Goal: Information Seeking & Learning: Learn about a topic

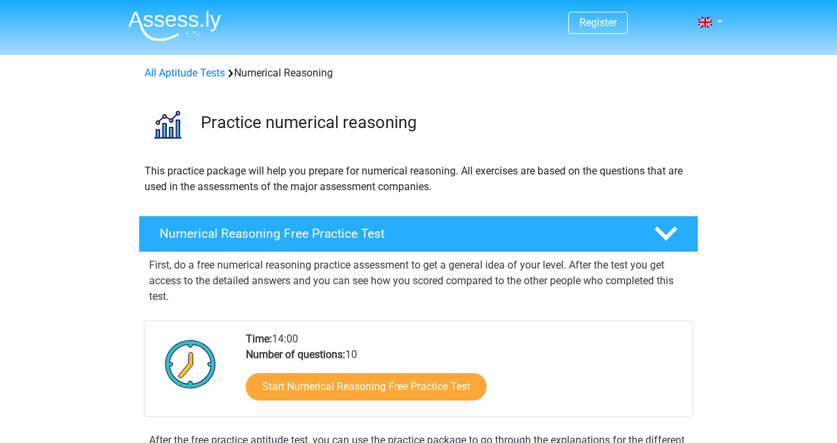
scroll to position [213, 0]
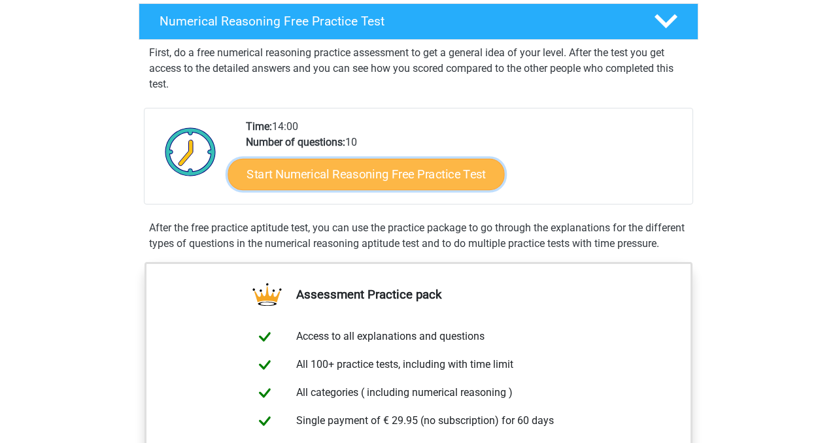
click at [305, 174] on link "Start Numerical Reasoning Free Practice Test" at bounding box center [366, 173] width 277 height 31
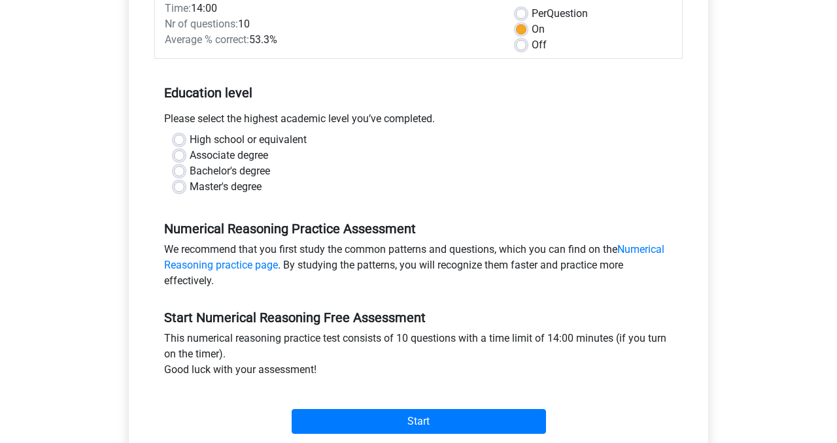
scroll to position [271, 0]
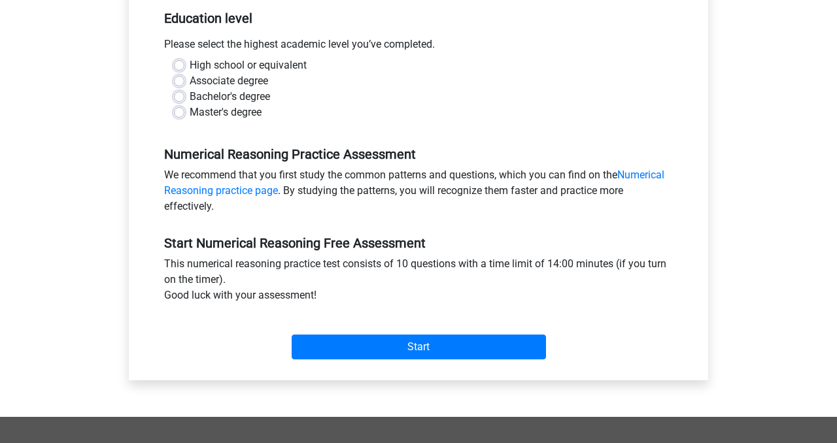
click at [239, 94] on label "Bachelor's degree" at bounding box center [230, 97] width 80 height 16
click at [184, 94] on input "Bachelor's degree" at bounding box center [179, 95] width 10 height 13
radio input "true"
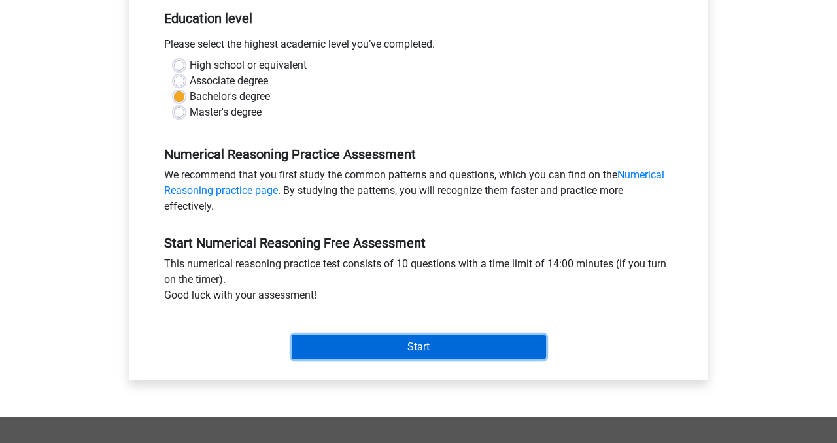
click at [349, 354] on input "Start" at bounding box center [419, 347] width 254 height 25
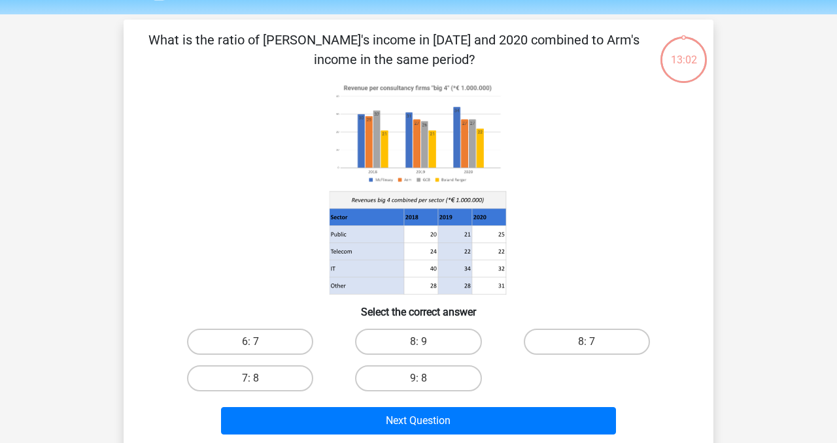
scroll to position [44, 0]
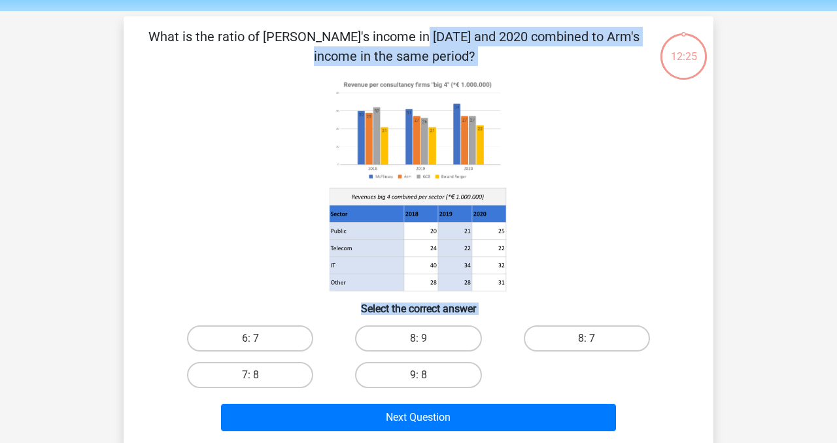
drag, startPoint x: 150, startPoint y: 37, endPoint x: 549, endPoint y: 383, distance: 528.1
click at [549, 383] on div "What is the ratio of McFlinsey's income in 2018 and 2020 combined to Arm's inco…" at bounding box center [419, 232] width 580 height 410
copy div "What is the ratio of McFlinsey's income in 2018 and 2020 combined to Arm's inco…"
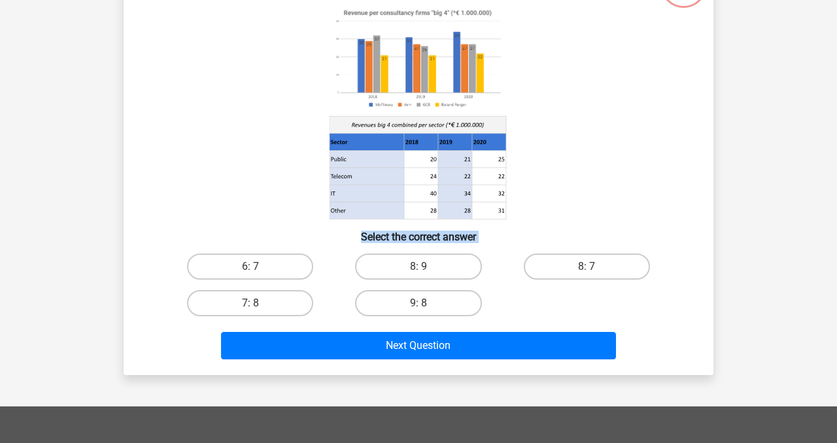
scroll to position [136, 0]
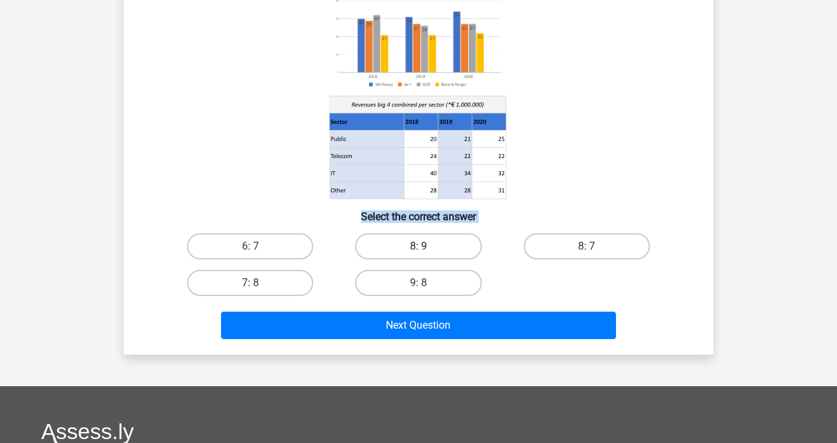
click at [404, 246] on label "8: 9" at bounding box center [418, 247] width 126 height 26
click at [419, 247] on input "8: 9" at bounding box center [423, 251] width 9 height 9
radio input "true"
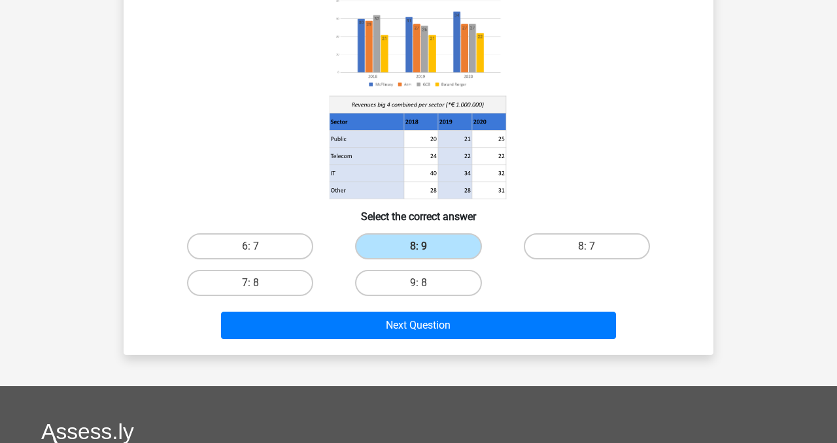
click at [417, 309] on div "Next Question" at bounding box center [419, 323] width 548 height 43
click at [417, 342] on div "Next Question" at bounding box center [418, 328] width 505 height 33
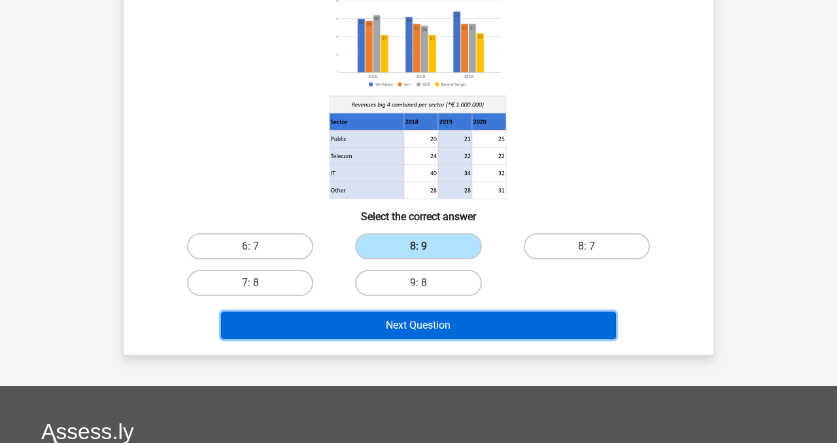
click at [417, 325] on button "Next Question" at bounding box center [419, 325] width 396 height 27
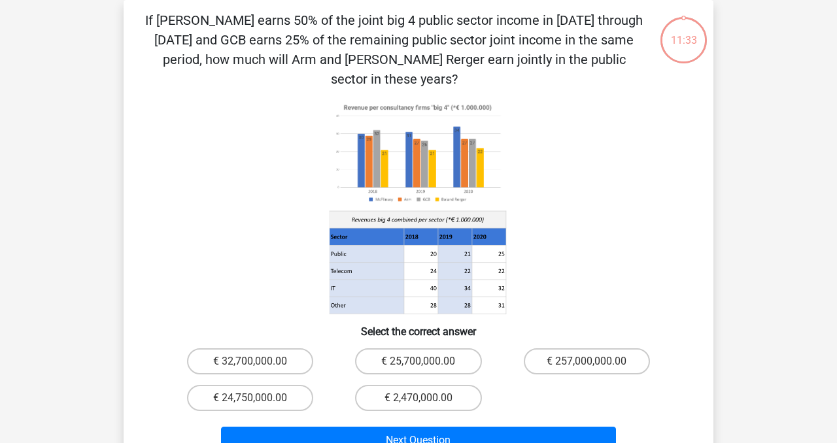
scroll to position [0, 0]
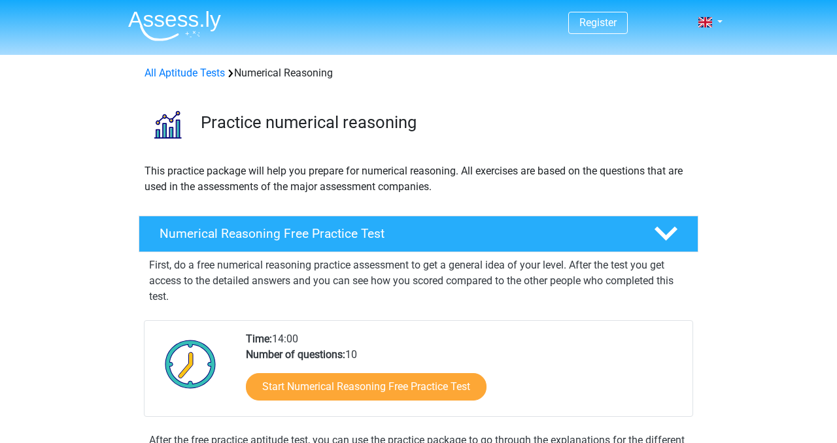
scroll to position [213, 0]
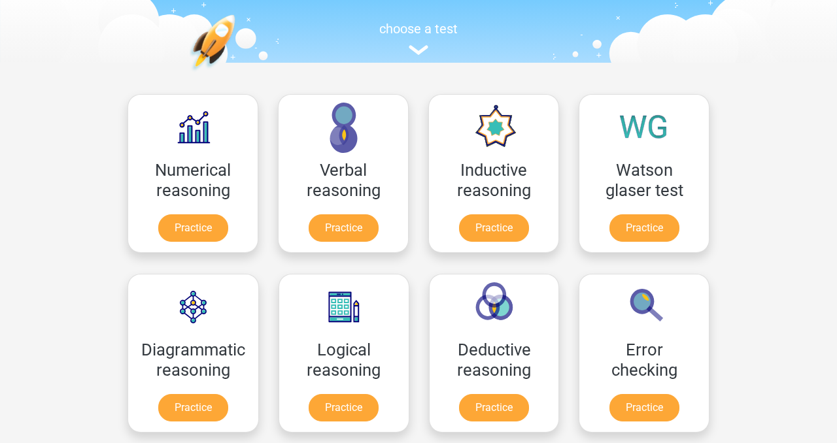
scroll to position [163, 0]
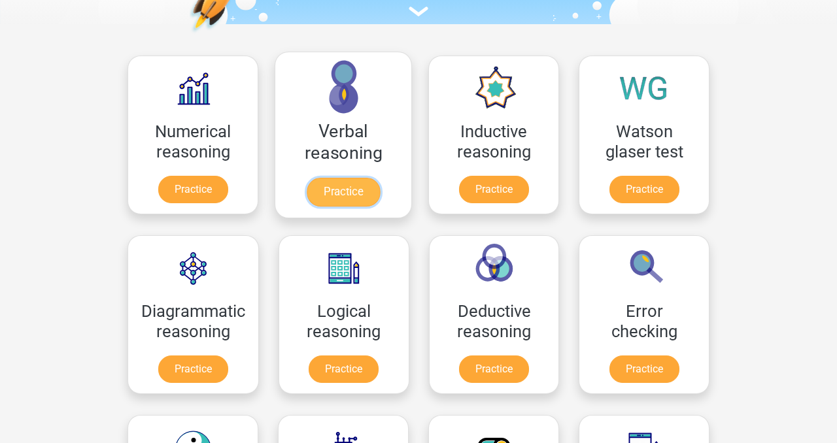
click at [356, 182] on link "Practice" at bounding box center [343, 192] width 73 height 29
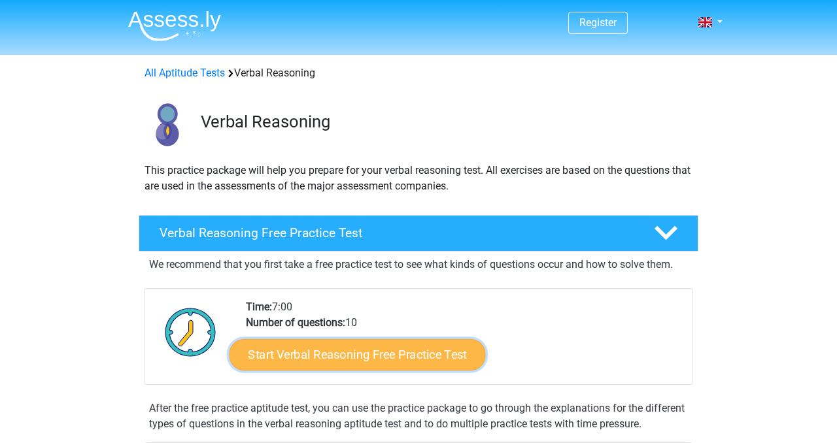
click at [339, 358] on link "Start Verbal Reasoning Free Practice Test" at bounding box center [358, 354] width 256 height 31
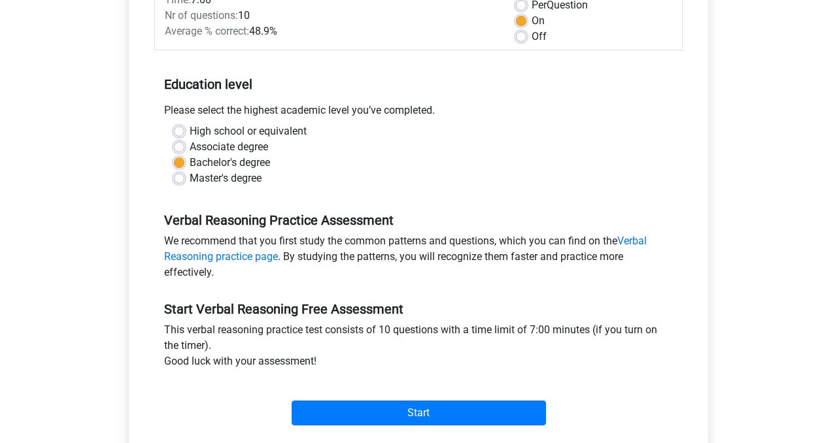
scroll to position [245, 0]
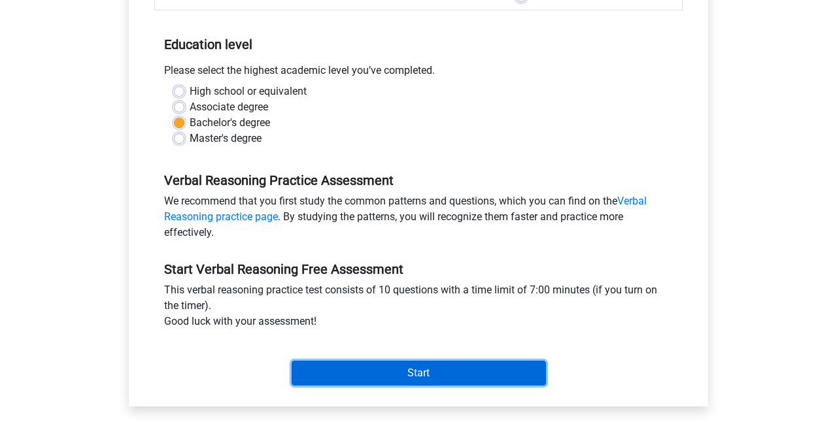
click at [334, 381] on input "Start" at bounding box center [419, 373] width 254 height 25
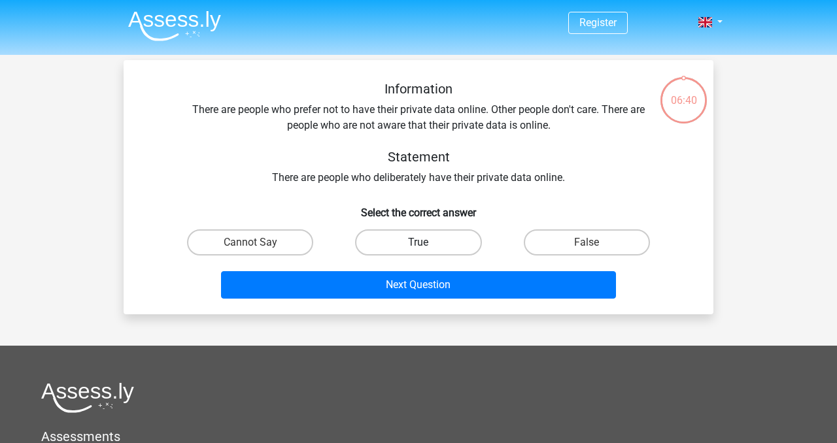
click at [443, 244] on label "True" at bounding box center [418, 243] width 126 height 26
click at [427, 244] on input "True" at bounding box center [423, 247] width 9 height 9
radio input "true"
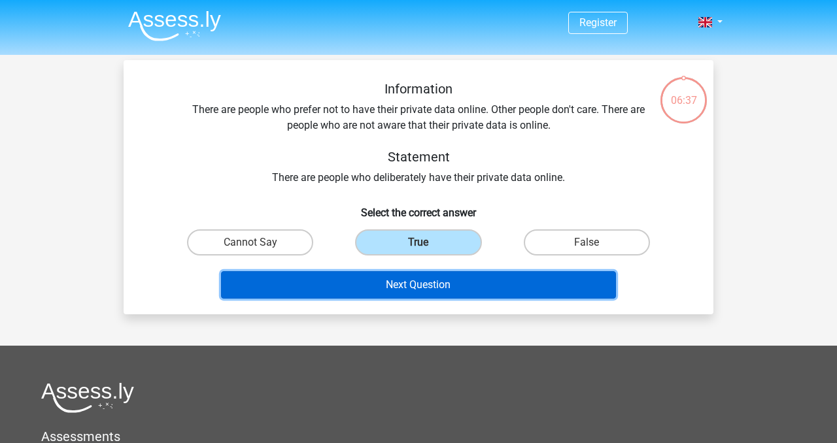
click at [446, 278] on button "Next Question" at bounding box center [419, 284] width 396 height 27
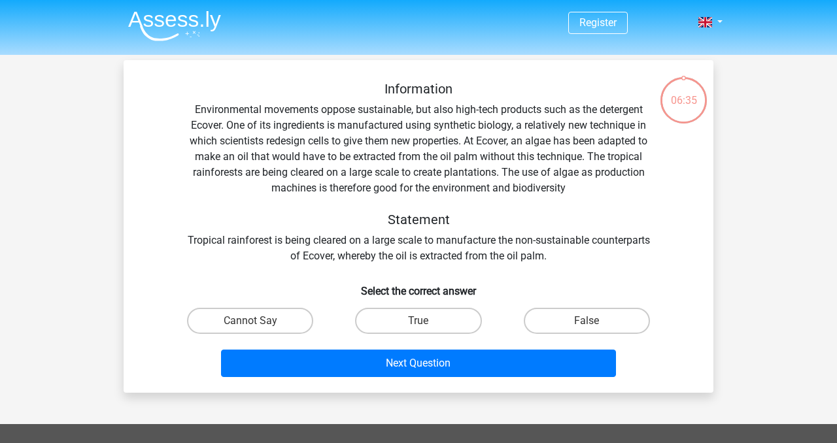
scroll to position [60, 0]
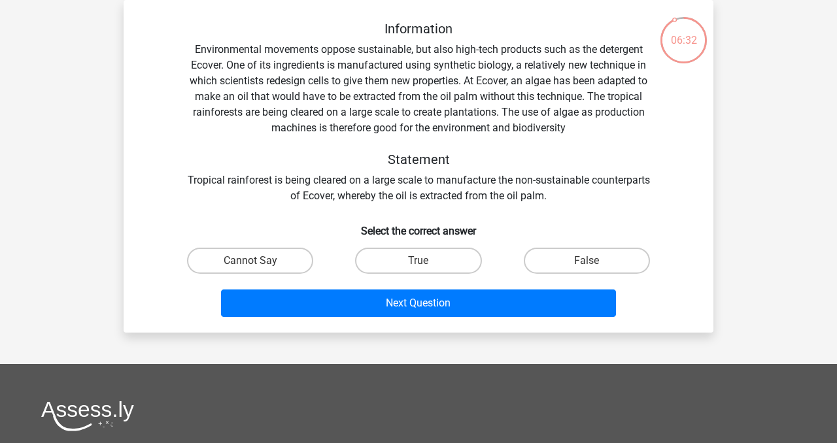
click at [454, 109] on div "Information Environmental movements oppose sustainable, but also high-tech prod…" at bounding box center [419, 112] width 548 height 183
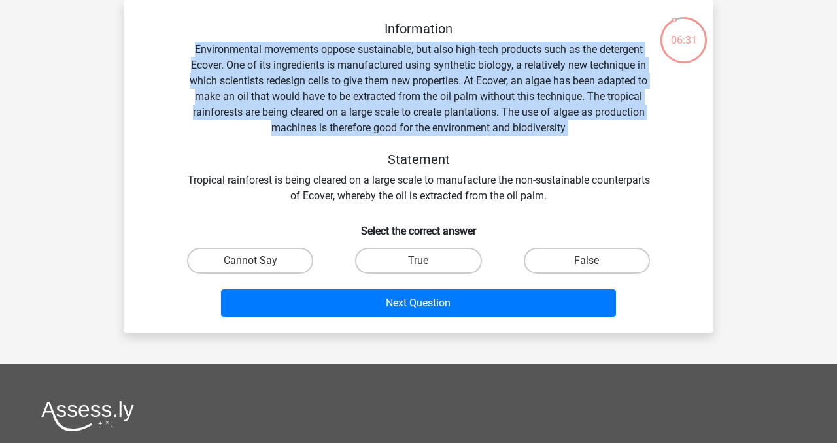
click at [454, 109] on div "Information Environmental movements oppose sustainable, but also high-tech prod…" at bounding box center [419, 112] width 548 height 183
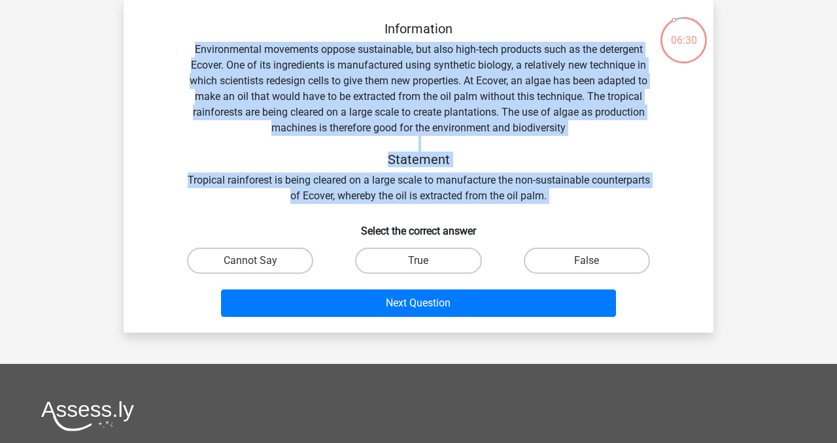
click at [582, 193] on div "Information Environmental movements oppose sustainable, but also high-tech prod…" at bounding box center [419, 112] width 548 height 183
copy div "Environmental movements oppose sustainable, but also high-tech products such as…"
click at [390, 258] on label "True" at bounding box center [418, 261] width 126 height 26
click at [419, 261] on input "True" at bounding box center [423, 265] width 9 height 9
radio input "true"
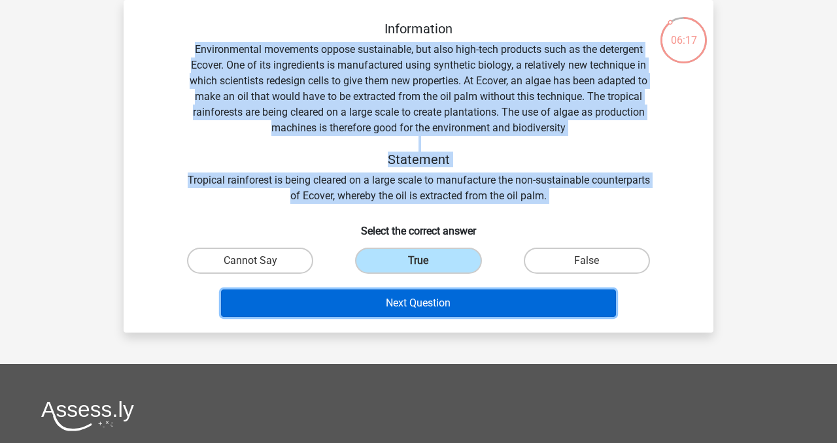
click at [395, 302] on button "Next Question" at bounding box center [419, 303] width 396 height 27
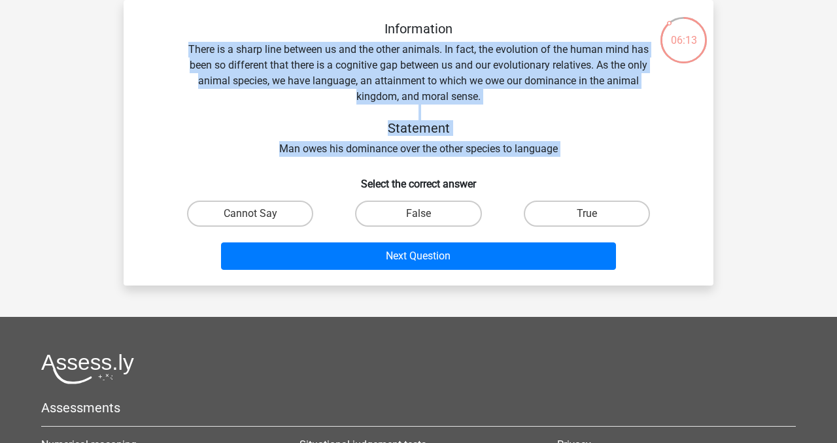
drag, startPoint x: 177, startPoint y: 41, endPoint x: 513, endPoint y: 159, distance: 355.6
click at [513, 159] on div "Information There is a sharp line between us and the other animals. In fact, th…" at bounding box center [419, 148] width 580 height 254
copy div "There is a sharp line between us and the other animals. In fact, the evolution …"
click at [551, 222] on label "True" at bounding box center [587, 214] width 126 height 26
click at [587, 222] on input "True" at bounding box center [591, 218] width 9 height 9
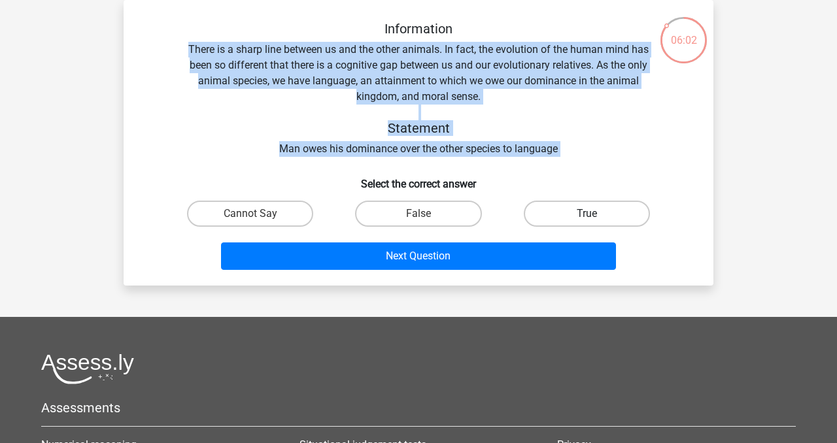
radio input "true"
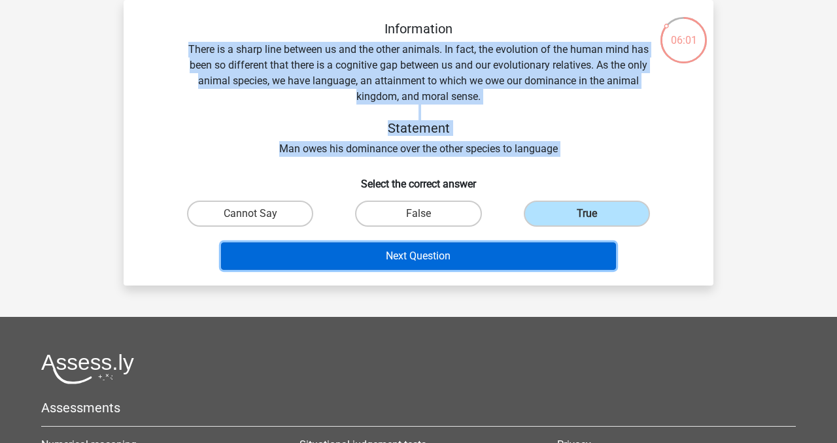
click at [535, 259] on button "Next Question" at bounding box center [419, 256] width 396 height 27
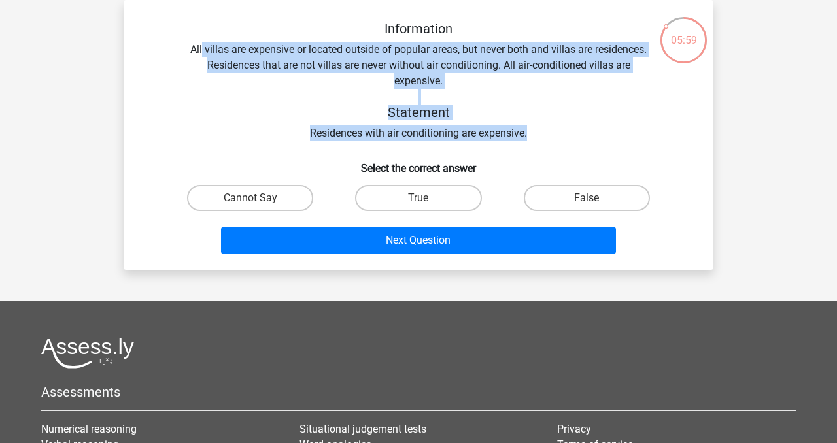
copy div "villas are expensive or located outside of popular areas, but never both and vi…"
drag, startPoint x: 201, startPoint y: 43, endPoint x: 537, endPoint y: 140, distance: 349.9
click at [537, 140] on div "Information All villas are expensive or located outside of popular areas, but n…" at bounding box center [419, 81] width 548 height 120
click at [288, 201] on label "Cannot Say" at bounding box center [250, 198] width 126 height 26
click at [259, 201] on input "Cannot Say" at bounding box center [255, 202] width 9 height 9
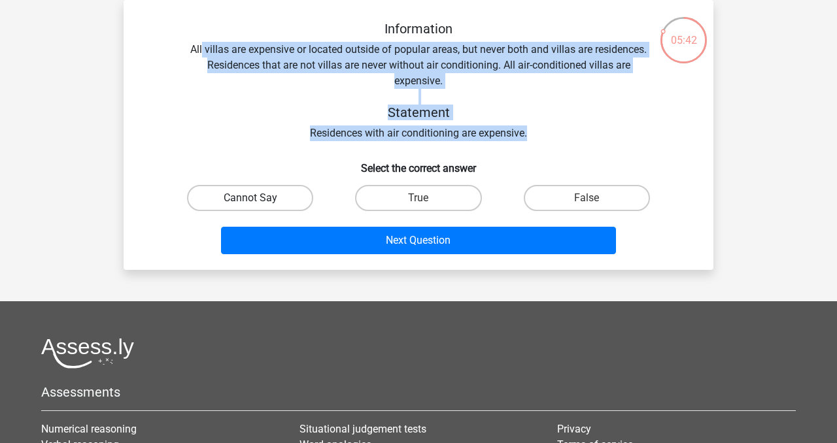
radio input "true"
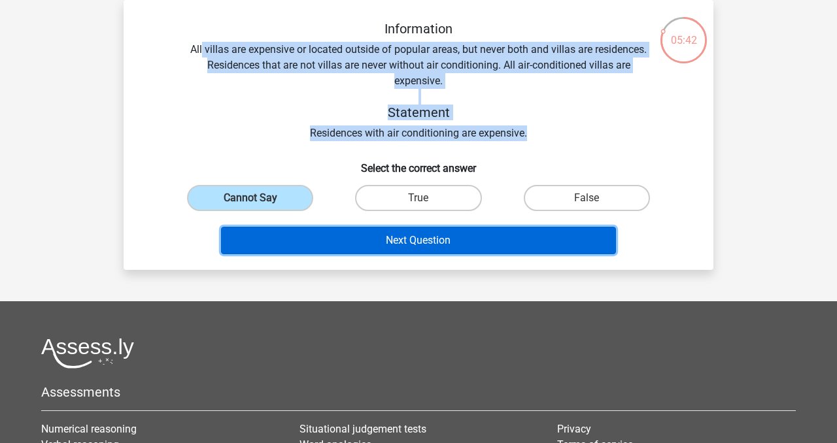
click at [315, 240] on button "Next Question" at bounding box center [419, 240] width 396 height 27
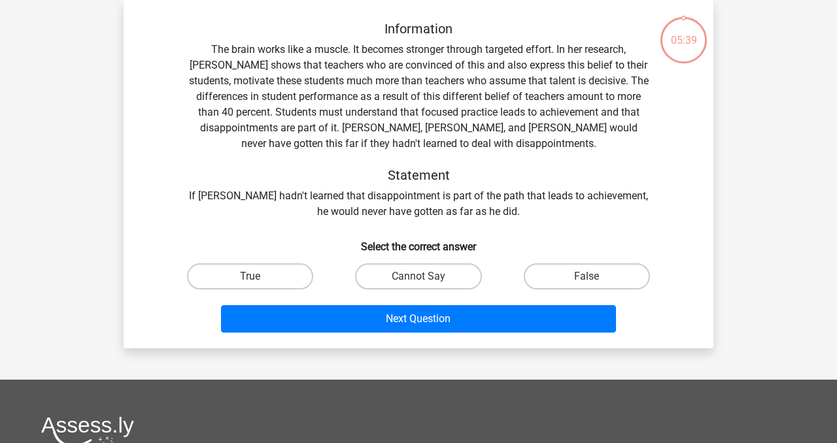
click at [397, 120] on div "Information The brain works like a muscle. It becomes stronger through targeted…" at bounding box center [419, 120] width 548 height 199
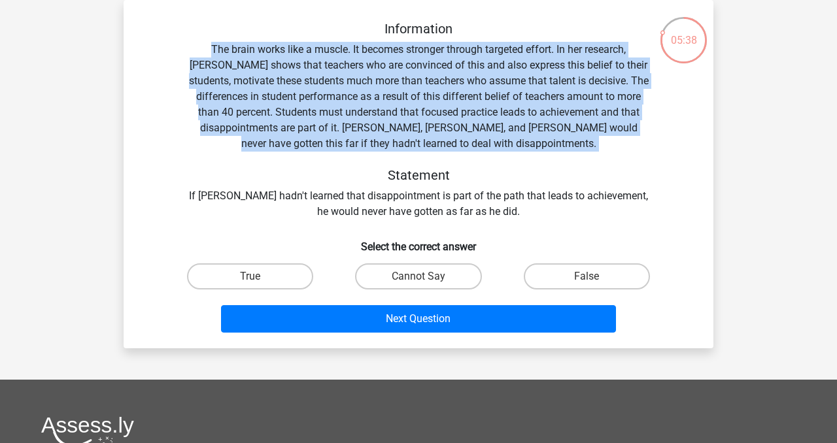
click at [397, 120] on div "Information The brain works like a muscle. It becomes stronger through targeted…" at bounding box center [419, 120] width 548 height 199
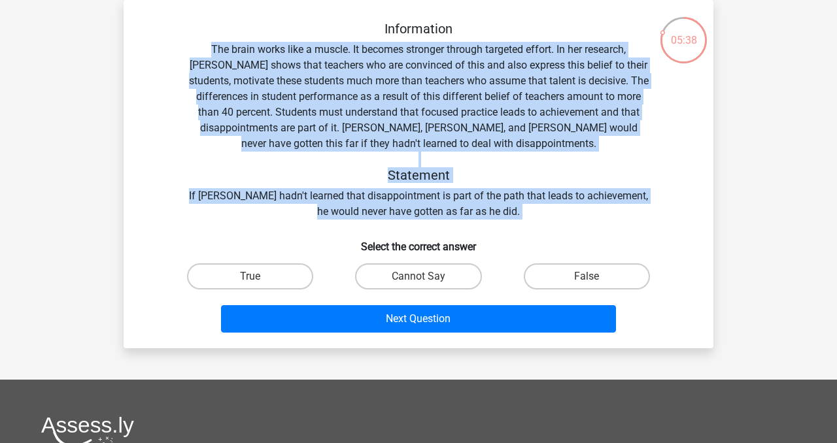
click at [522, 207] on div "Information The brain works like a muscle. It becomes stronger through targeted…" at bounding box center [419, 120] width 548 height 199
copy div "The brain works like a muscle. It becomes stronger through targeted effort. In …"
click at [289, 279] on label "True" at bounding box center [250, 277] width 126 height 26
click at [259, 279] on input "True" at bounding box center [255, 281] width 9 height 9
radio input "true"
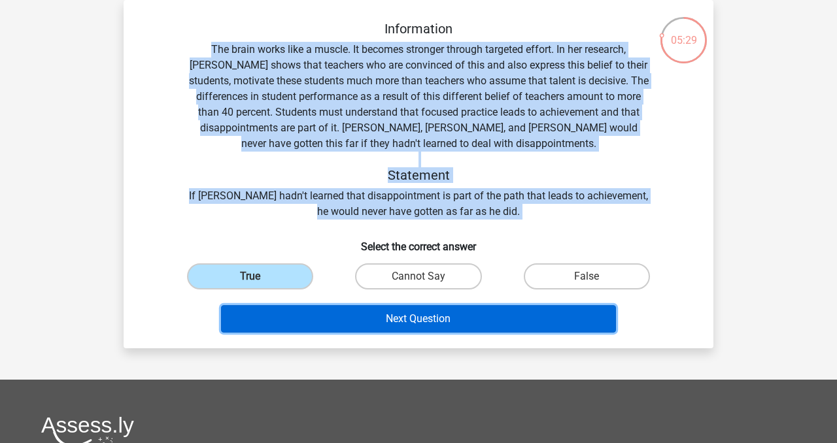
click at [303, 315] on button "Next Question" at bounding box center [419, 318] width 396 height 27
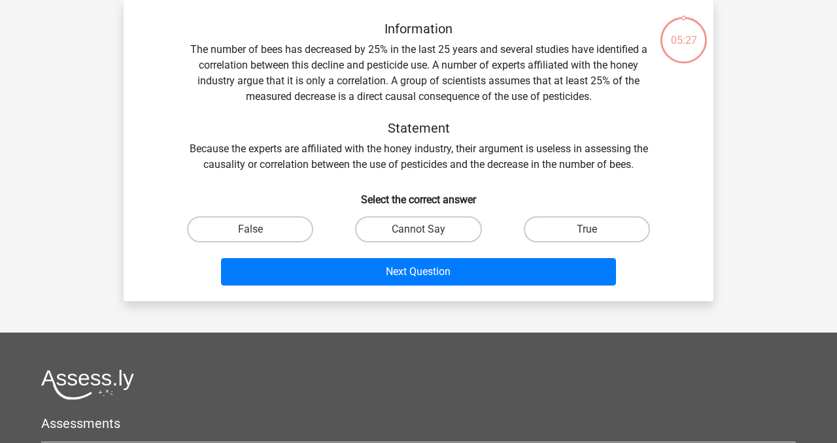
click at [369, 116] on div "Information The number of bees has decreased by 25% in the last 25 years and se…" at bounding box center [419, 97] width 548 height 152
drag, startPoint x: 481, startPoint y: 179, endPoint x: 489, endPoint y: 183, distance: 8.8
click at [489, 183] on div "Information The number of bees has decreased by 25% in the last 25 years and se…" at bounding box center [419, 156] width 580 height 270
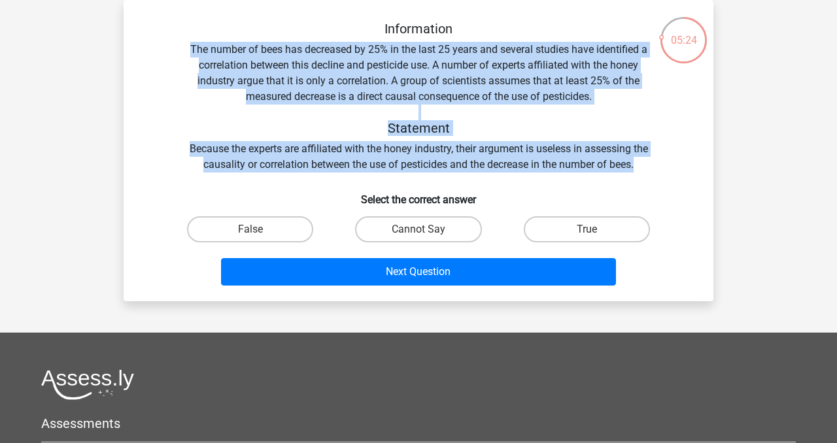
copy div "The number of bees has decreased by 25% in the last 25 years and several studie…"
drag, startPoint x: 171, startPoint y: 40, endPoint x: 648, endPoint y: 167, distance: 494.2
click at [650, 169] on div "Information The number of bees has decreased by 25% in the last 25 years and se…" at bounding box center [419, 97] width 548 height 152
click at [389, 239] on label "Cannot Say" at bounding box center [418, 230] width 126 height 26
click at [419, 238] on input "Cannot Say" at bounding box center [423, 234] width 9 height 9
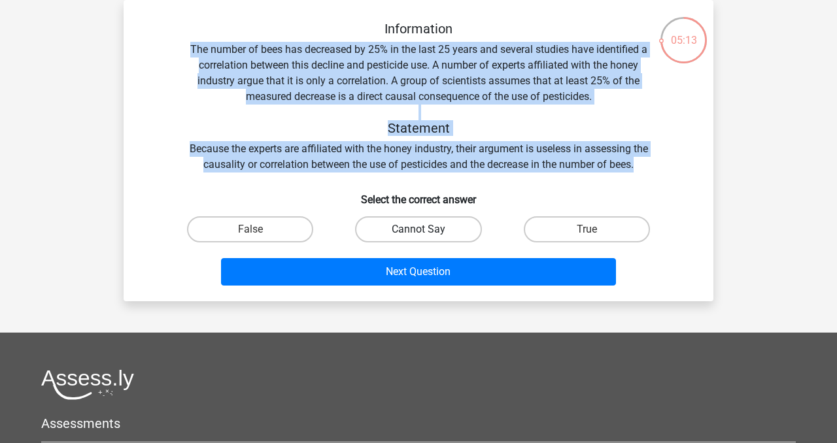
radio input "true"
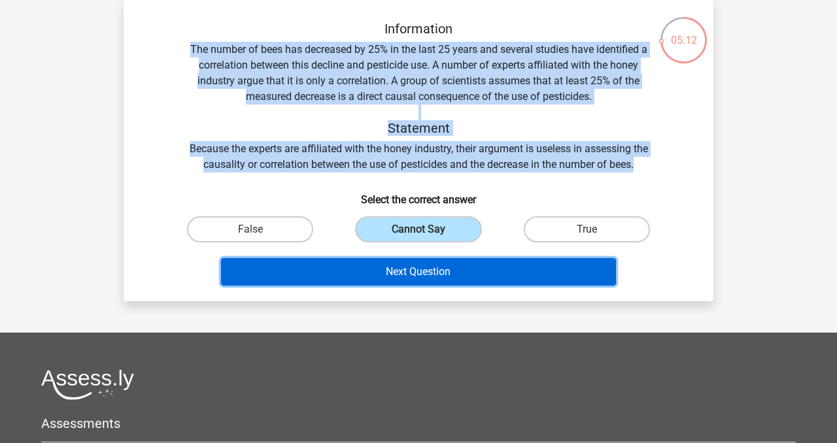
click at [394, 267] on button "Next Question" at bounding box center [419, 271] width 396 height 27
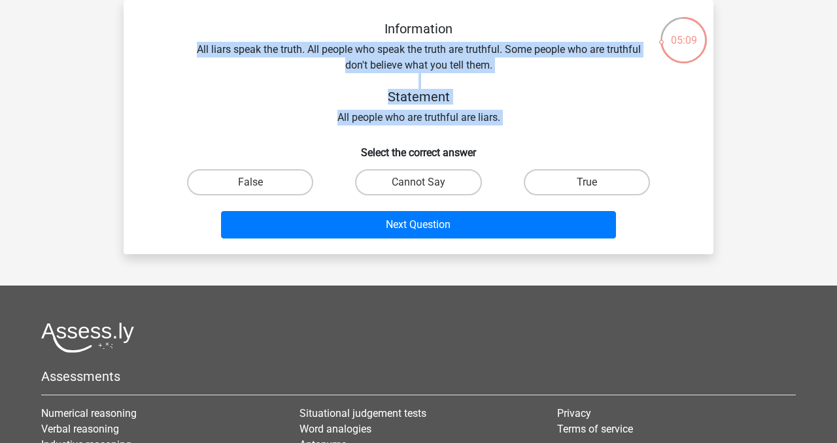
drag, startPoint x: 174, startPoint y: 37, endPoint x: 517, endPoint y: 130, distance: 355.1
click at [516, 130] on div "Information All liars speak the truth. All people who speak the truth are truth…" at bounding box center [419, 132] width 580 height 223
copy div "All liars speak the truth. All people who speak the truth are truthful. Some pe…"
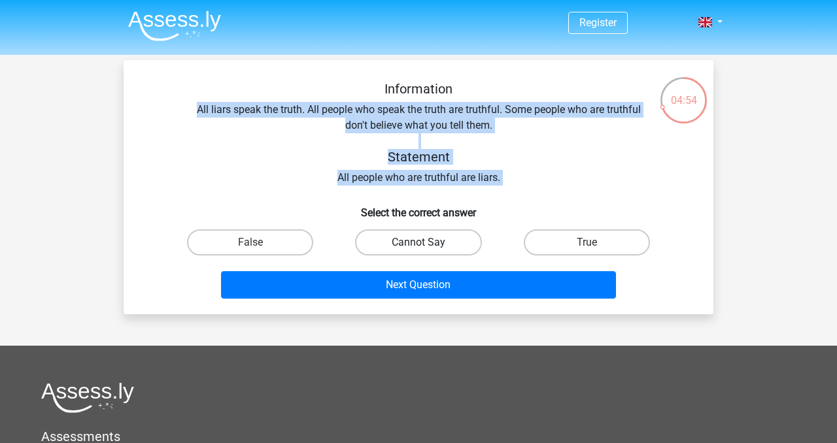
click at [401, 247] on label "Cannot Say" at bounding box center [418, 243] width 126 height 26
click at [419, 247] on input "Cannot Say" at bounding box center [423, 247] width 9 height 9
radio input "true"
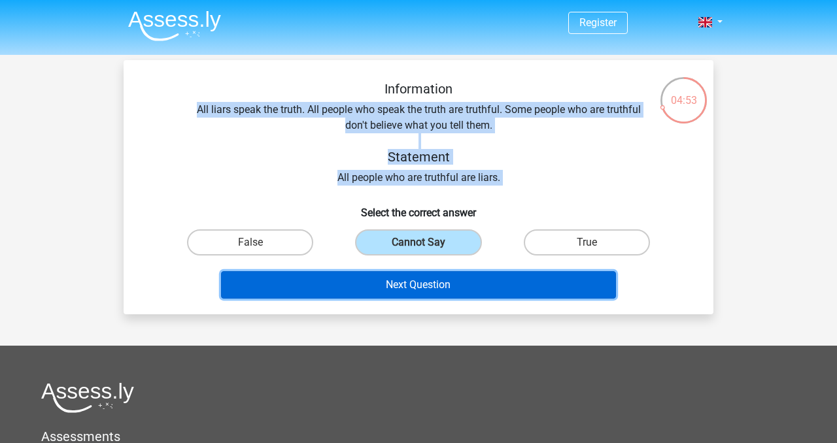
click at [401, 272] on button "Next Question" at bounding box center [419, 284] width 396 height 27
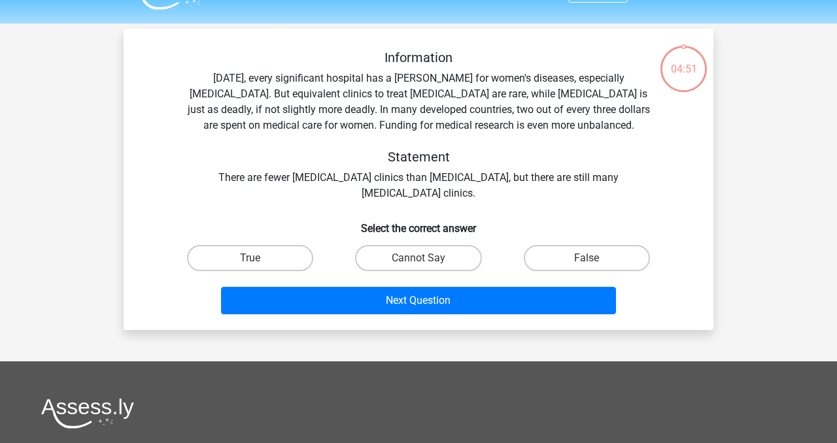
scroll to position [60, 0]
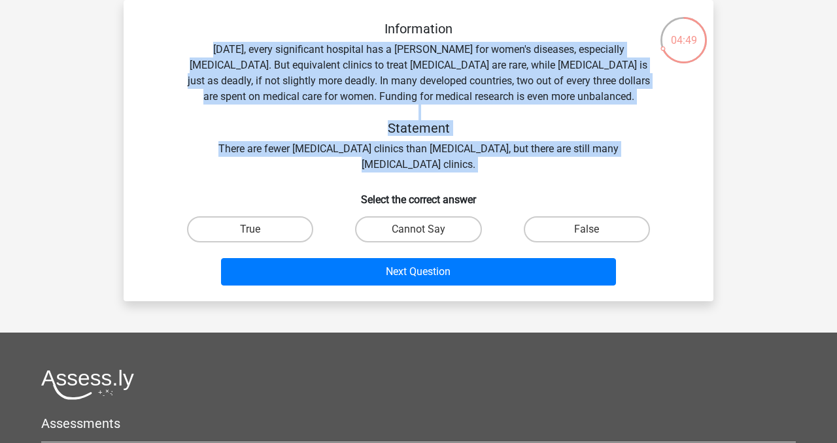
copy div "Today, every significant hospital has a ward for women's diseases, especially b…"
drag, startPoint x: 190, startPoint y: 41, endPoint x: 616, endPoint y: 176, distance: 446.8
click at [616, 176] on div "Information Today, every significant hospital has a ward for women's diseases, …" at bounding box center [419, 156] width 580 height 270
copy div "Today, every significant hospital has a ward for women's diseases, especially b…"
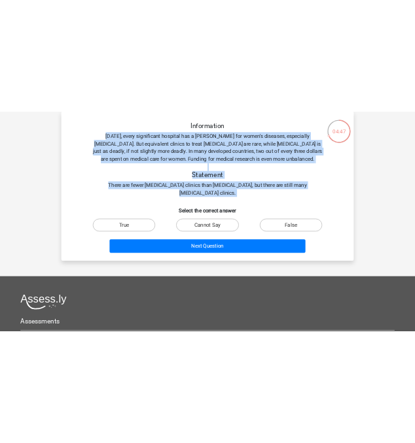
scroll to position [0, 0]
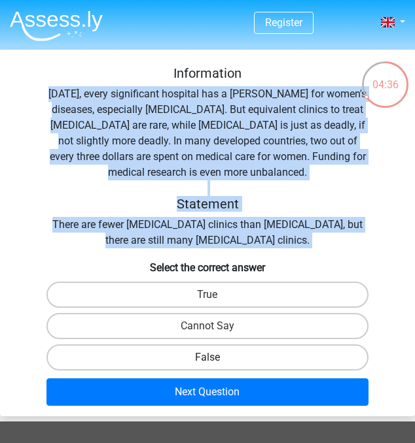
click at [237, 368] on label "False" at bounding box center [207, 358] width 322 height 26
click at [216, 366] on input "False" at bounding box center [211, 362] width 9 height 9
radio input "true"
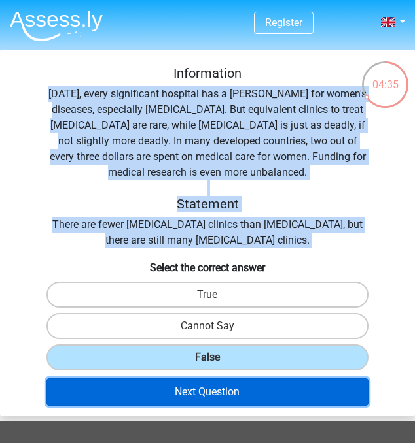
click at [237, 389] on button "Next Question" at bounding box center [207, 392] width 322 height 27
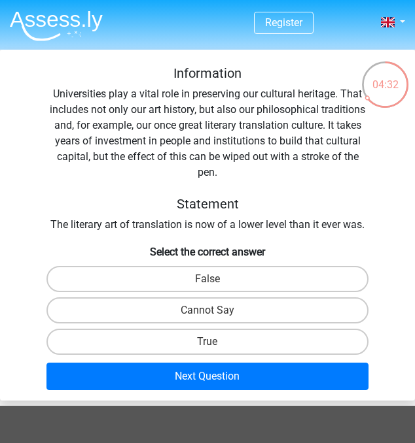
click at [192, 129] on div "Information Universities play a vital role in preserving our cultural heritage.…" at bounding box center [207, 148] width 404 height 167
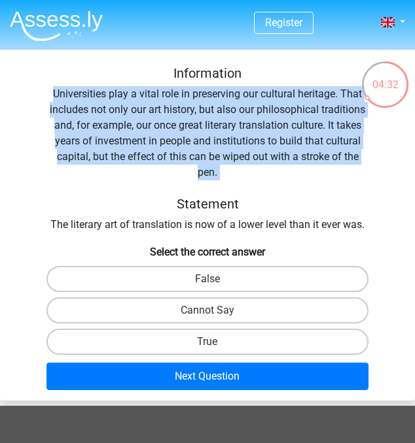
click at [192, 129] on div "Information Universities play a vital role in preserving our cultural heritage.…" at bounding box center [207, 148] width 404 height 167
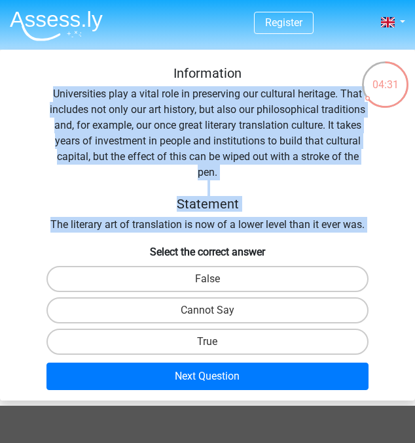
click at [333, 229] on div "Information Universities play a vital role in preserving our cultural heritage.…" at bounding box center [207, 148] width 404 height 167
copy div "Universities play a vital role in preserving our cultural heritage. That includ…"
click at [239, 307] on label "Cannot Say" at bounding box center [207, 311] width 322 height 26
click at [216, 311] on input "Cannot Say" at bounding box center [211, 315] width 9 height 9
radio input "true"
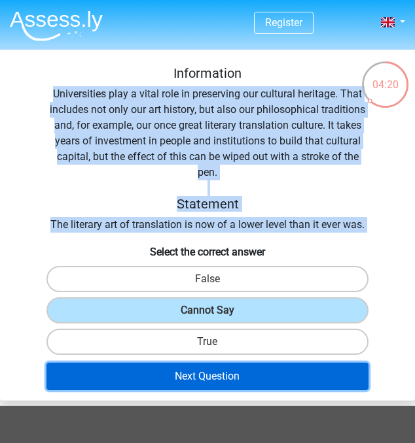
click at [239, 386] on button "Next Question" at bounding box center [207, 376] width 322 height 27
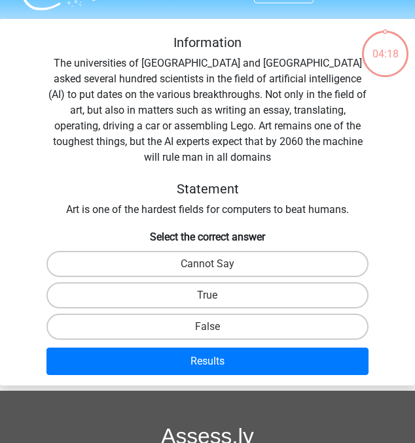
scroll to position [50, 0]
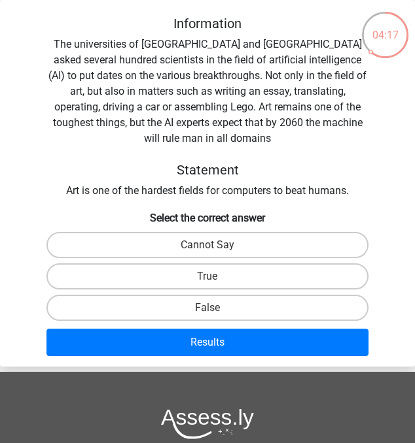
click at [203, 38] on div "Information The universities of Oxford and Yale asked several hundred scientist…" at bounding box center [207, 107] width 404 height 183
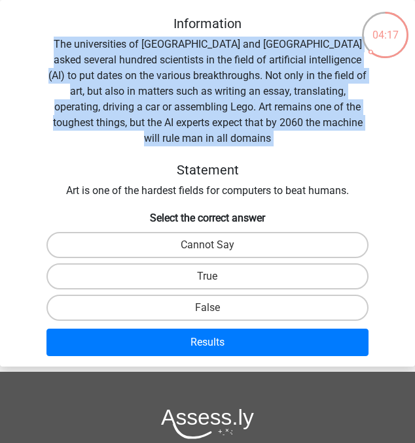
click at [203, 38] on div "Information The universities of Oxford and Yale asked several hundred scientist…" at bounding box center [207, 107] width 404 height 183
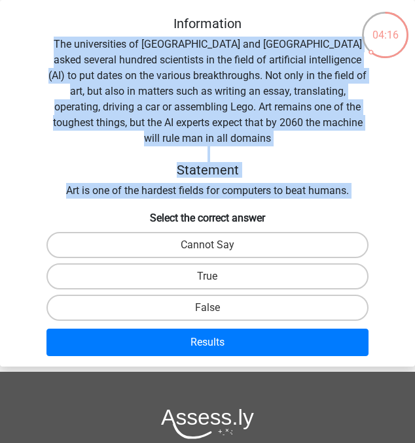
click at [344, 180] on div "Information The universities of Oxford and Yale asked several hundred scientist…" at bounding box center [207, 107] width 404 height 183
copy div "The universities of Oxford and Yale asked several hundred scientists in the fie…"
click at [220, 264] on label "True" at bounding box center [207, 277] width 322 height 26
click at [216, 277] on input "True" at bounding box center [211, 281] width 9 height 9
radio input "true"
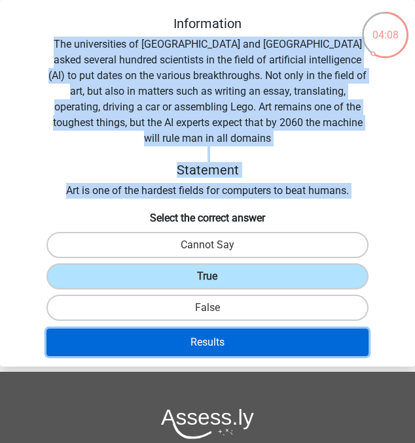
click at [236, 329] on button "Results" at bounding box center [207, 342] width 322 height 27
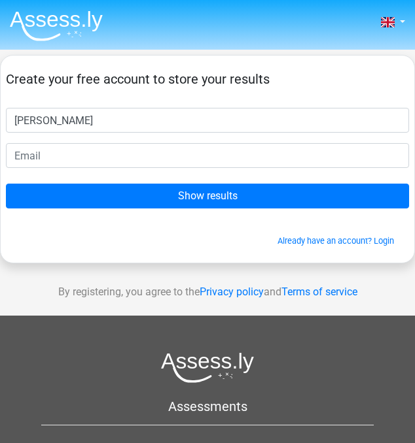
type input "[PERSON_NAME]"
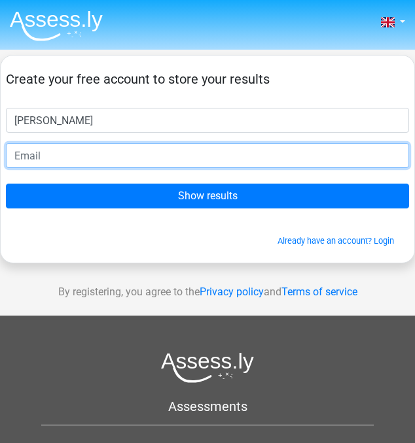
click at [37, 162] on input "email" at bounding box center [207, 155] width 403 height 25
type input "[EMAIL_ADDRESS][DOMAIN_NAME]"
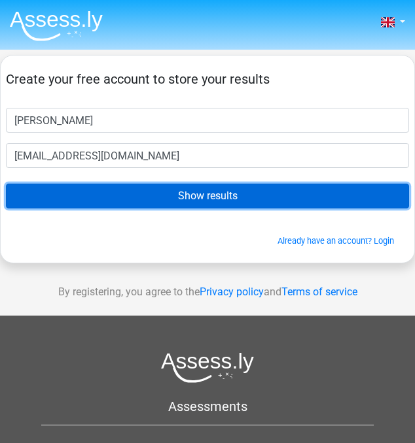
click at [158, 192] on input "Show results" at bounding box center [207, 196] width 403 height 25
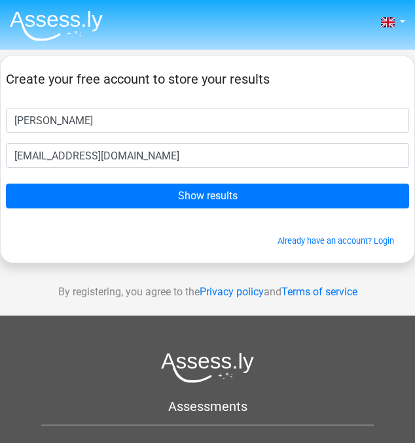
click at [84, 43] on nav "Nederlands English" at bounding box center [207, 23] width 395 height 43
click at [71, 17] on img at bounding box center [56, 25] width 93 height 31
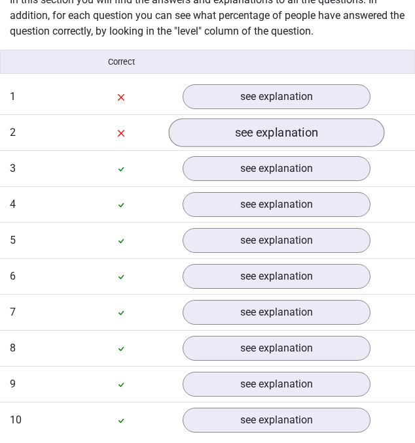
scroll to position [1005, 0]
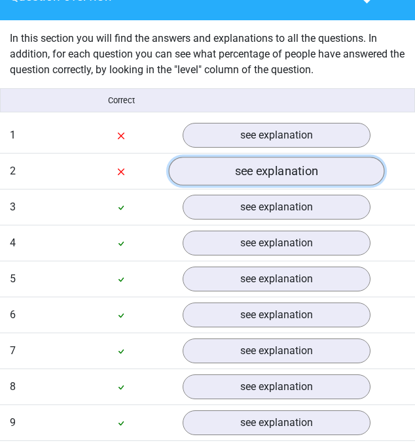
click at [230, 165] on link "see explanation" at bounding box center [277, 171] width 216 height 29
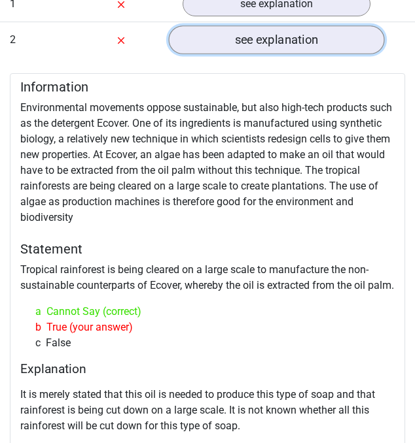
scroll to position [1196, 0]
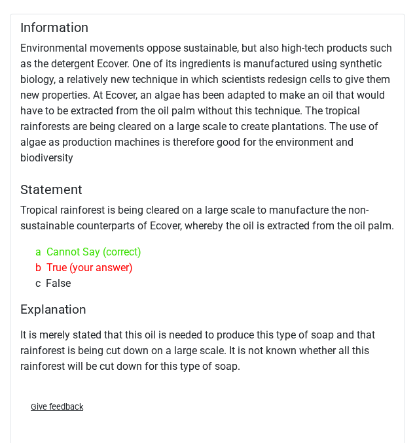
click at [230, 165] on div "Information Environmental movements oppose sustainable, but also high-tech prod…" at bounding box center [207, 232] width 395 height 437
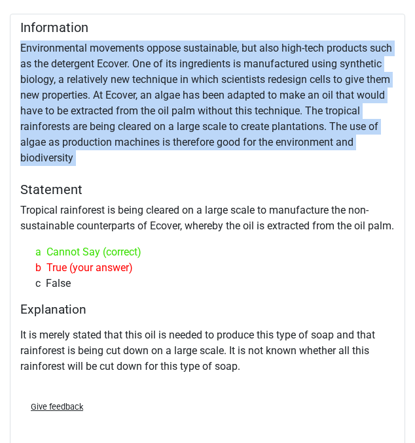
click at [230, 165] on div "Information Environmental movements oppose sustainable, but also high-tech prod…" at bounding box center [207, 232] width 395 height 437
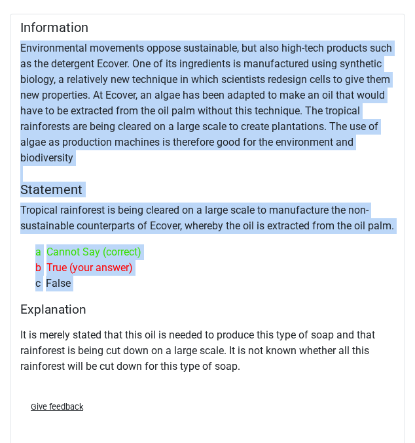
click at [235, 292] on div "c False" at bounding box center [208, 284] width 364 height 16
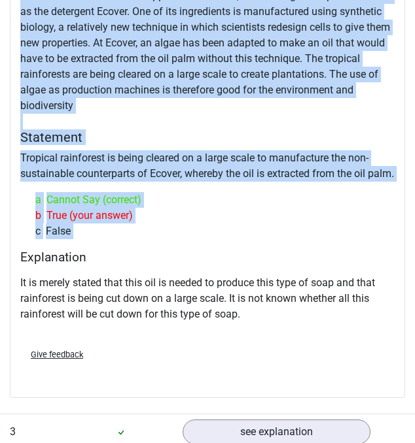
scroll to position [1247, 0]
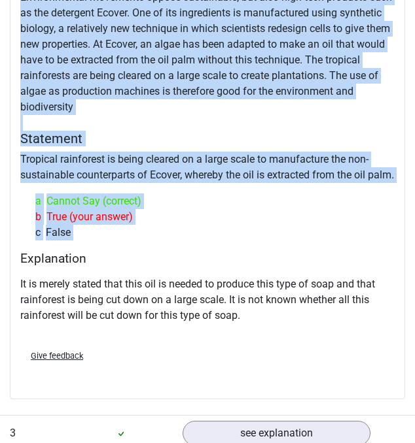
copy div "Environmental movements oppose sustainable, but also high-tech products such as…"
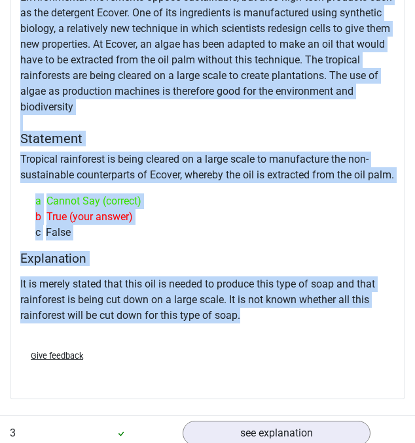
click at [264, 324] on p "It is merely stated that this oil is needed to produce this type of soap and th…" at bounding box center [207, 300] width 374 height 47
copy div "Environmental movements oppose sustainable, but also high-tech products such as…"
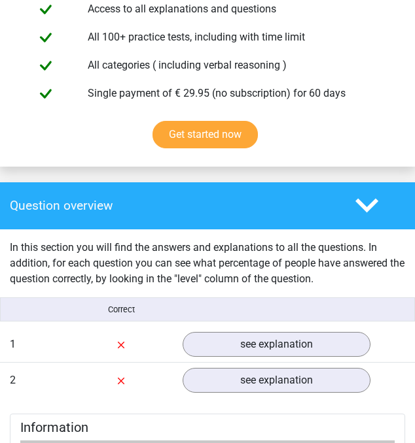
scroll to position [795, 0]
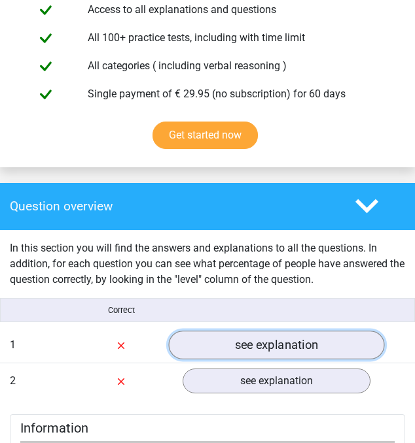
click at [261, 343] on link "see explanation" at bounding box center [277, 345] width 216 height 29
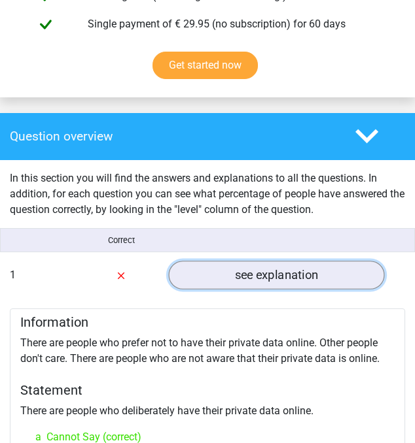
scroll to position [996, 0]
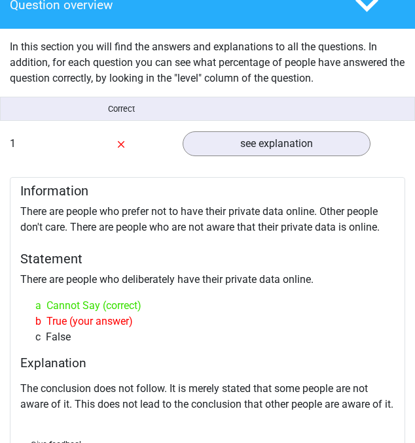
click at [201, 246] on div "Information There are people who prefer not to have their private data online. …" at bounding box center [207, 332] width 395 height 311
click at [201, 245] on div "Information There are people who prefer not to have their private data online. …" at bounding box center [207, 332] width 395 height 311
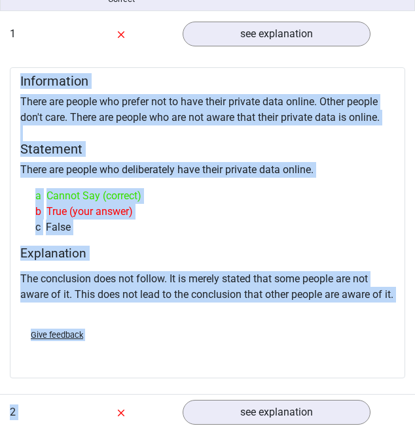
scroll to position [1135, 0]
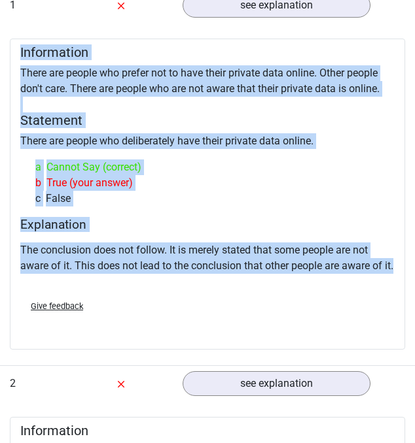
copy div "Information There are people who prefer not to have their private data online. …"
drag, startPoint x: 20, startPoint y: 190, endPoint x: 243, endPoint y: 275, distance: 238.7
click at [243, 275] on div "Information There are people who prefer not to have their private data online. …" at bounding box center [207, 194] width 395 height 311
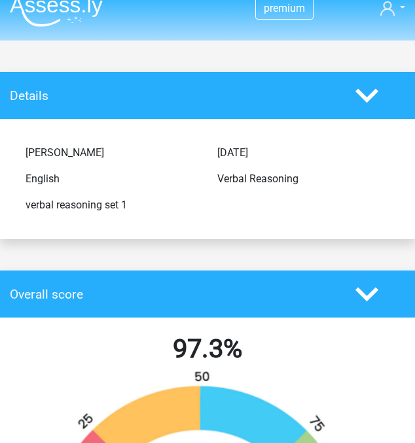
scroll to position [0, 0]
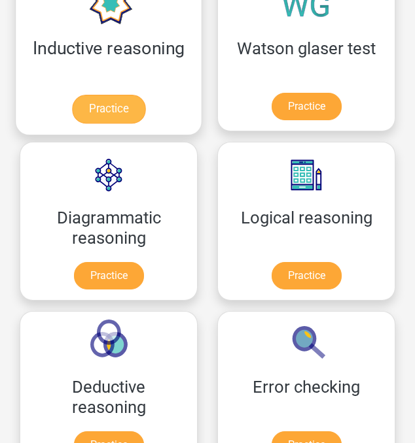
scroll to position [419, 0]
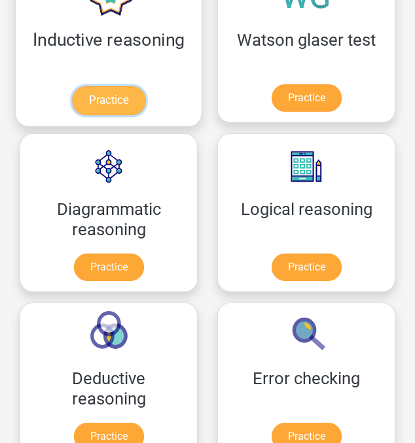
click at [144, 86] on link "Practice" at bounding box center [108, 100] width 73 height 29
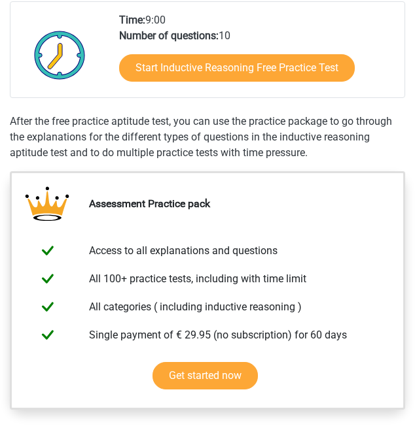
scroll to position [360, 0]
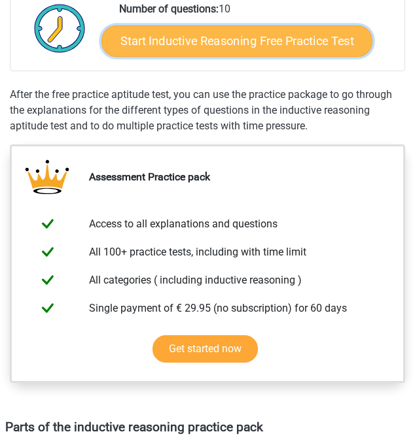
click at [182, 44] on link "Start Inductive Reasoning Free Practice Test" at bounding box center [236, 41] width 271 height 31
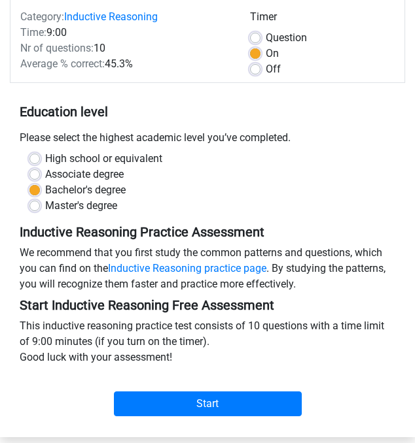
scroll to position [163, 0]
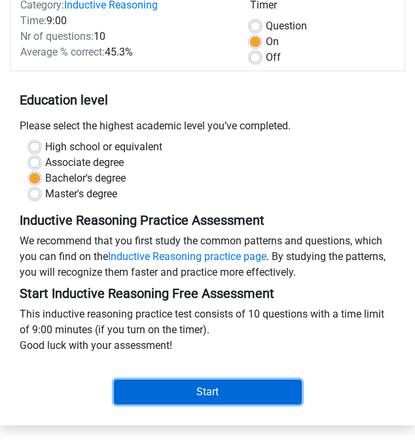
click at [224, 390] on input "Start" at bounding box center [208, 392] width 188 height 25
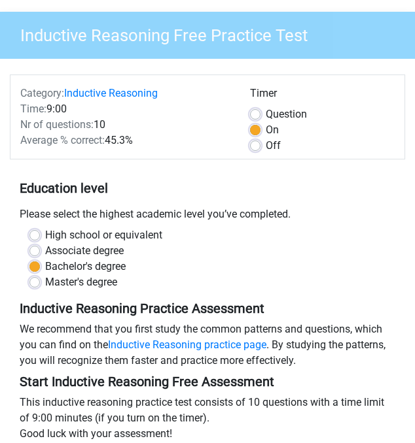
scroll to position [0, 0]
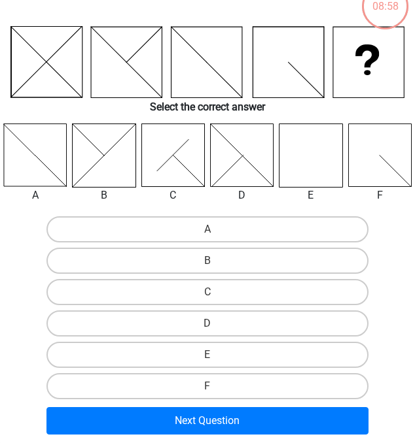
scroll to position [77, 0]
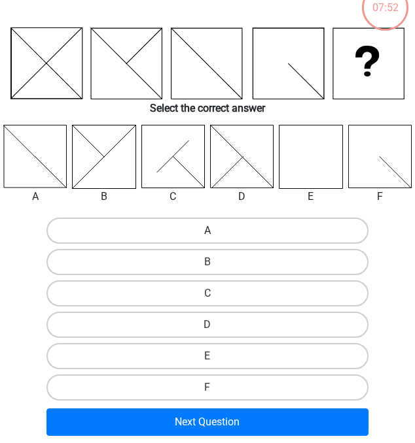
click at [227, 232] on label "A" at bounding box center [207, 231] width 322 height 26
click at [216, 232] on input "A" at bounding box center [211, 235] width 9 height 9
radio input "true"
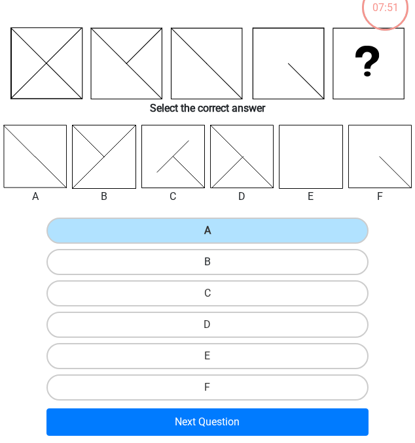
click at [232, 259] on label "B" at bounding box center [207, 262] width 322 height 26
click at [216, 262] on input "B" at bounding box center [211, 266] width 9 height 9
radio input "true"
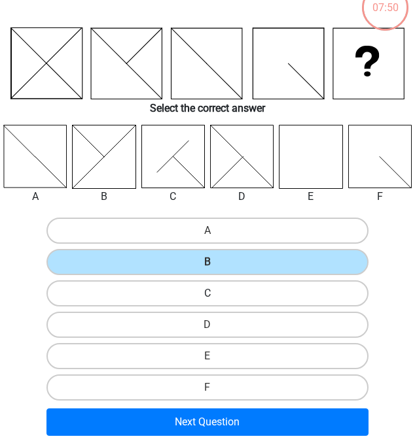
click at [235, 292] on label "C" at bounding box center [207, 294] width 322 height 26
click at [216, 294] on input "C" at bounding box center [211, 298] width 9 height 9
radio input "true"
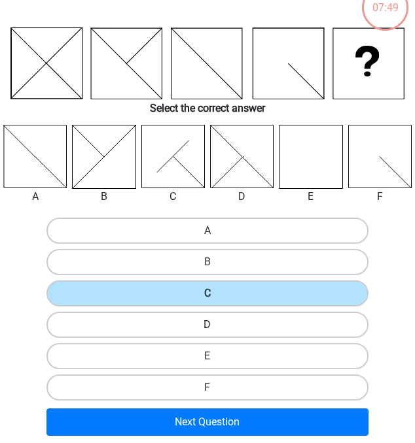
click at [304, 328] on label "D" at bounding box center [207, 325] width 322 height 26
click at [216, 328] on input "D" at bounding box center [211, 329] width 9 height 9
radio input "true"
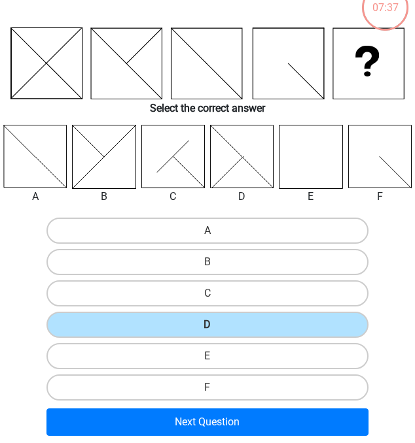
click at [123, 155] on icon at bounding box center [104, 157] width 63 height 63
click at [384, 167] on icon at bounding box center [379, 157] width 63 height 63
click at [268, 390] on label "F" at bounding box center [207, 388] width 322 height 26
click at [216, 390] on input "F" at bounding box center [211, 392] width 9 height 9
radio input "true"
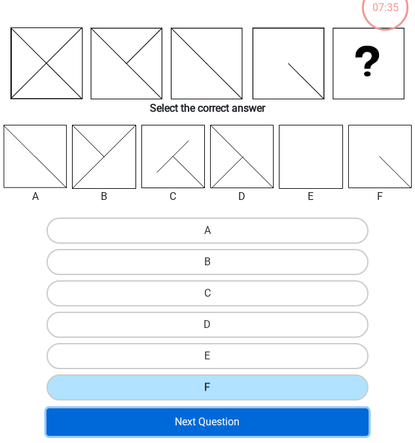
click at [268, 411] on button "Next Question" at bounding box center [207, 422] width 322 height 27
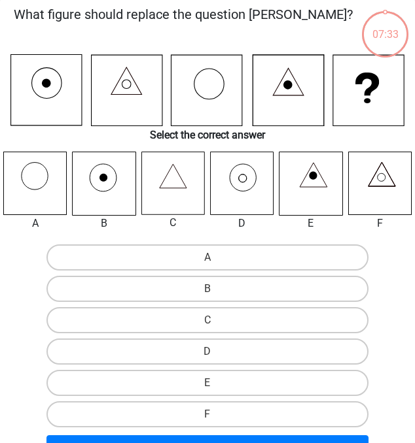
scroll to position [50, 0]
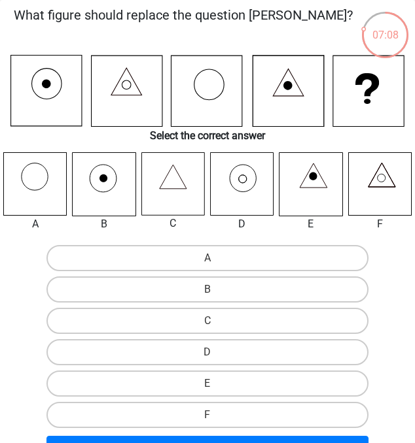
click at [257, 198] on icon at bounding box center [241, 184] width 63 height 63
click at [247, 355] on label "D" at bounding box center [207, 352] width 322 height 26
click at [216, 355] on input "D" at bounding box center [211, 357] width 9 height 9
radio input "true"
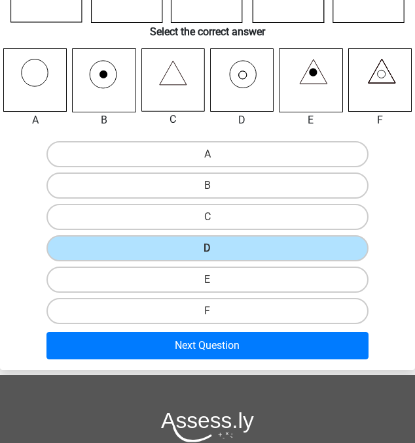
scroll to position [153, 0]
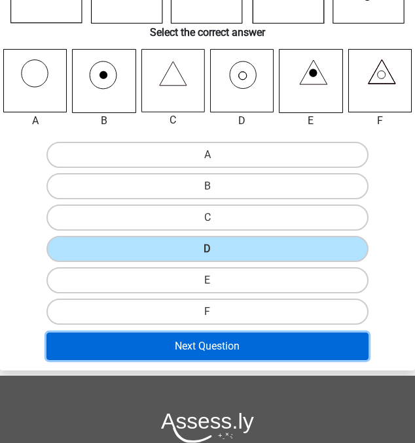
click at [245, 351] on button "Next Question" at bounding box center [207, 346] width 322 height 27
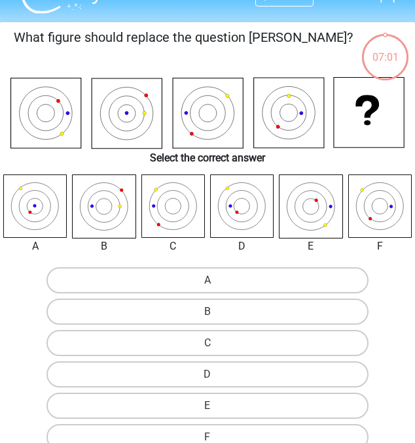
scroll to position [27, 0]
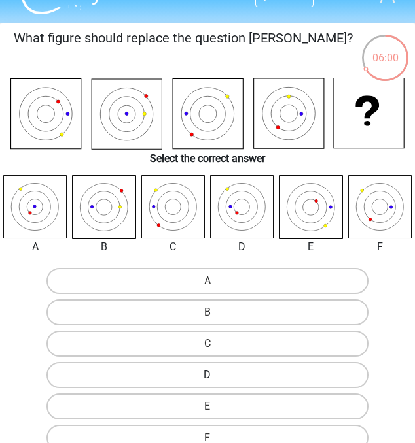
click at [245, 379] on label "D" at bounding box center [207, 375] width 322 height 26
click at [216, 379] on input "D" at bounding box center [211, 379] width 9 height 9
radio input "true"
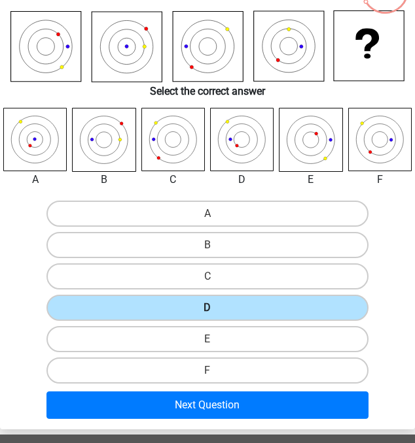
scroll to position [129, 0]
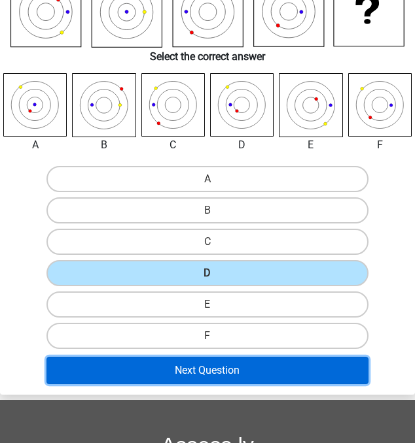
click at [241, 369] on button "Next Question" at bounding box center [207, 370] width 322 height 27
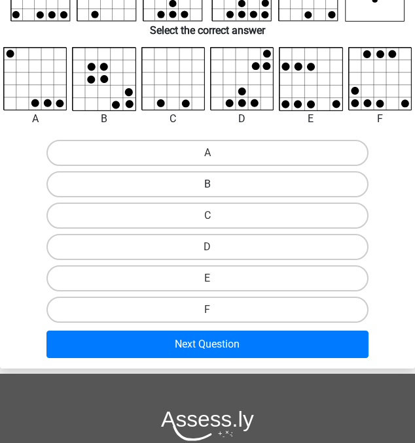
scroll to position [165, 0]
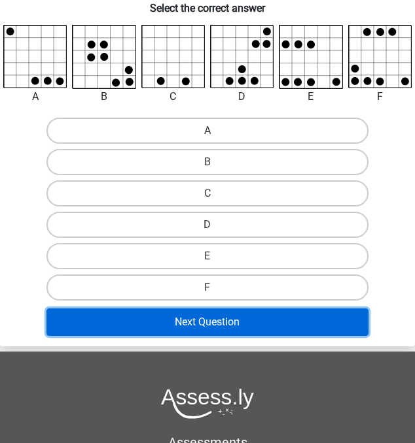
click at [255, 330] on button "Next Question" at bounding box center [207, 322] width 322 height 27
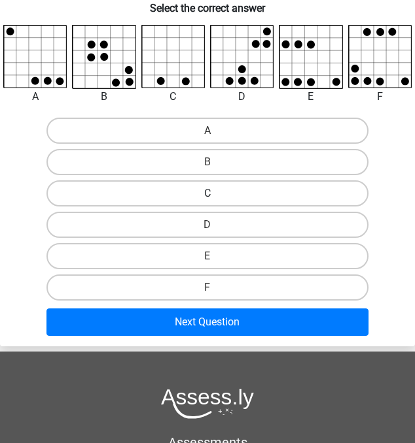
scroll to position [97, 0]
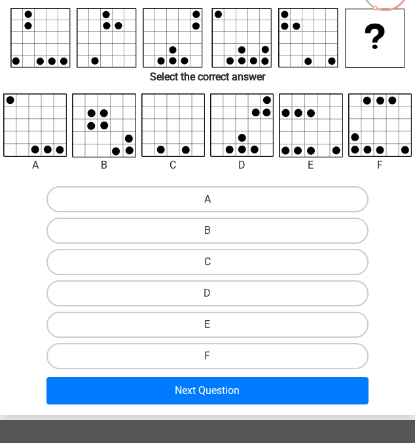
click at [235, 268] on label "C" at bounding box center [207, 262] width 322 height 26
click at [216, 268] on input "C" at bounding box center [211, 266] width 9 height 9
radio input "true"
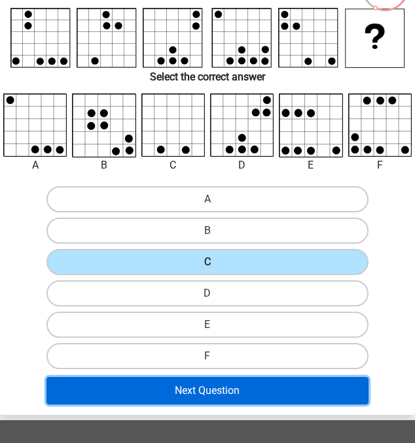
click at [249, 387] on button "Next Question" at bounding box center [207, 390] width 322 height 27
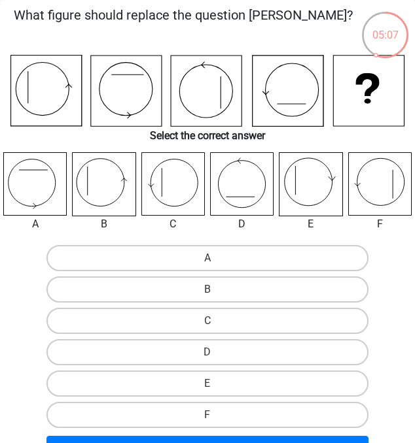
scroll to position [37, 0]
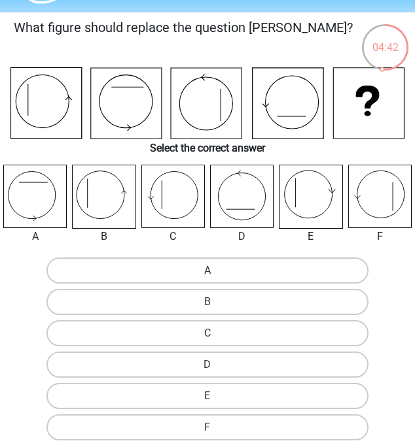
click at [317, 200] on icon at bounding box center [310, 196] width 63 height 63
click at [269, 405] on label "E" at bounding box center [207, 396] width 322 height 26
click at [216, 405] on input "E" at bounding box center [211, 400] width 9 height 9
radio input "true"
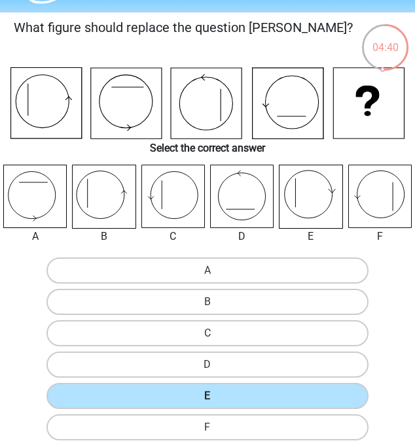
scroll to position [144, 0]
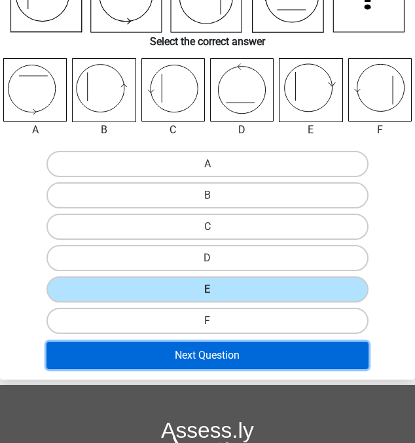
click at [276, 353] on button "Next Question" at bounding box center [207, 355] width 322 height 27
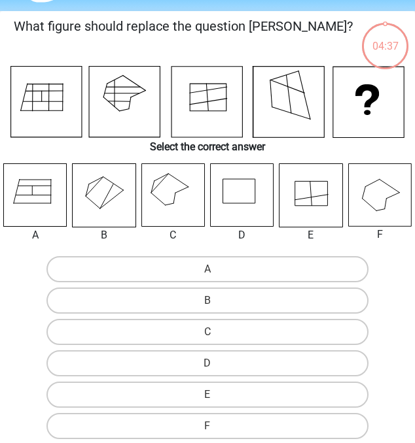
scroll to position [37, 0]
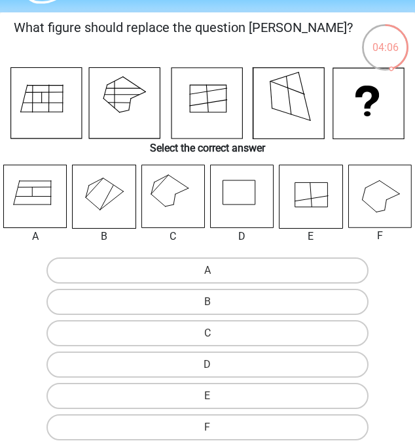
click at [175, 202] on icon at bounding box center [172, 196] width 63 height 63
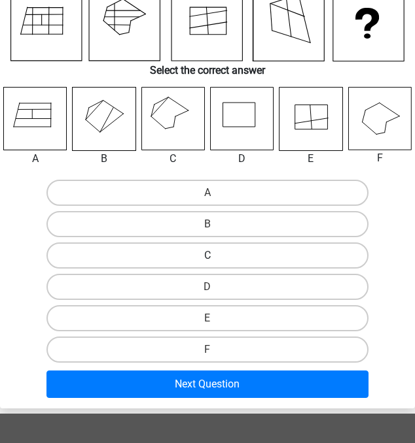
click at [199, 254] on label "C" at bounding box center [207, 256] width 322 height 26
click at [207, 256] on input "C" at bounding box center [211, 260] width 9 height 9
radio input "true"
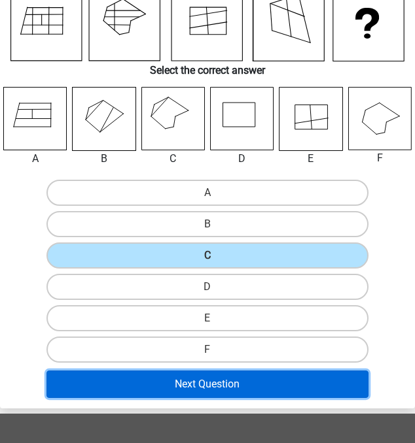
click at [240, 383] on button "Next Question" at bounding box center [207, 384] width 322 height 27
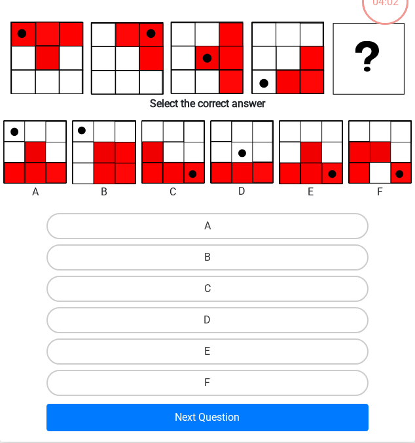
scroll to position [50, 0]
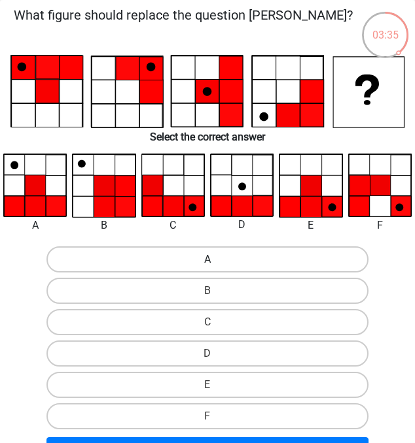
click at [115, 265] on label "A" at bounding box center [207, 260] width 322 height 26
click at [207, 265] on input "A" at bounding box center [211, 264] width 9 height 9
radio input "true"
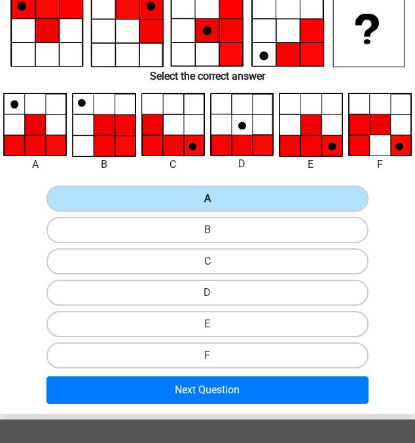
scroll to position [111, 0]
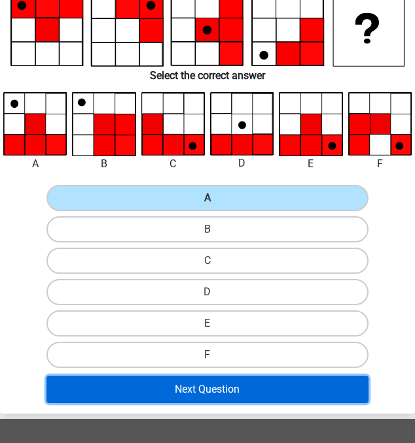
click at [165, 378] on button "Next Question" at bounding box center [207, 389] width 322 height 27
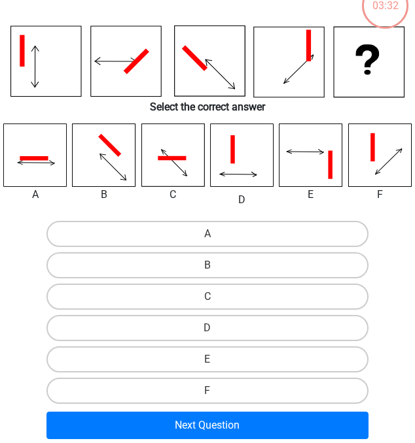
scroll to position [50, 0]
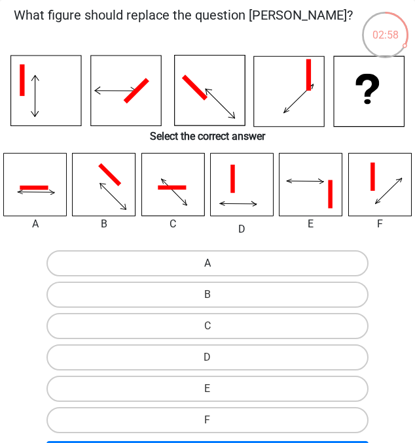
click at [133, 271] on label "A" at bounding box center [207, 264] width 322 height 26
click at [207, 271] on input "A" at bounding box center [211, 268] width 9 height 9
radio input "true"
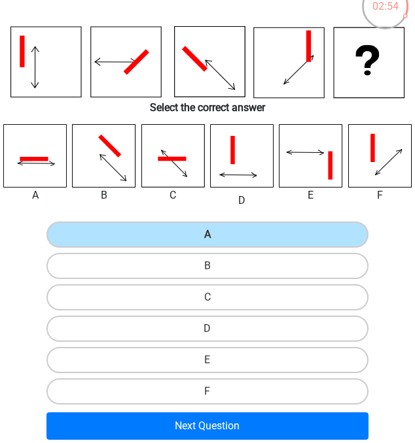
scroll to position [77, 0]
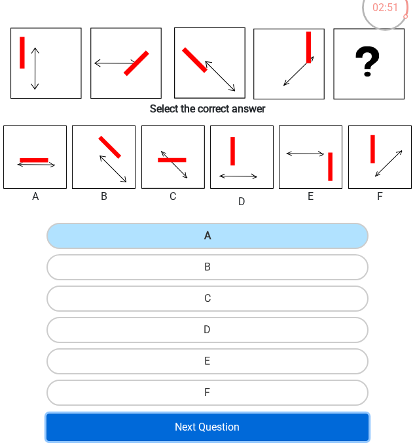
click at [265, 428] on button "Next Question" at bounding box center [207, 427] width 322 height 27
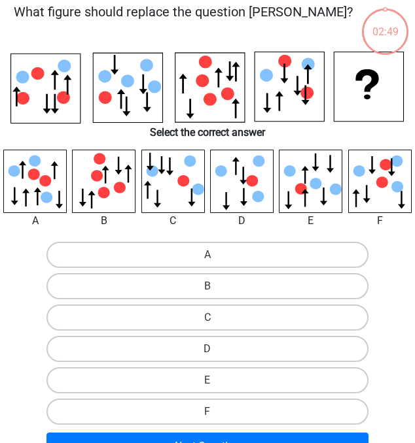
scroll to position [61, 0]
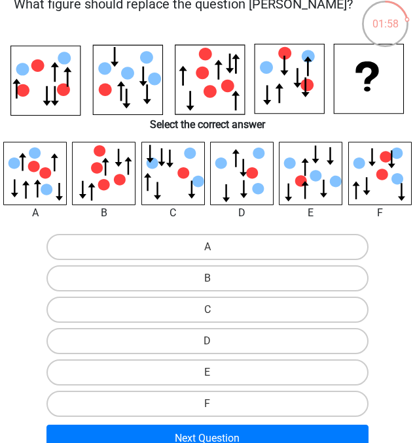
click at [73, 216] on div "B" at bounding box center [103, 213] width 83 height 16
click at [104, 256] on label "A" at bounding box center [207, 247] width 322 height 26
click at [207, 256] on input "A" at bounding box center [211, 251] width 9 height 9
radio input "true"
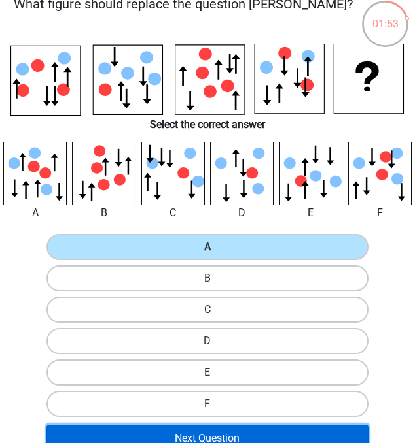
click at [219, 435] on button "Next Question" at bounding box center [207, 438] width 322 height 27
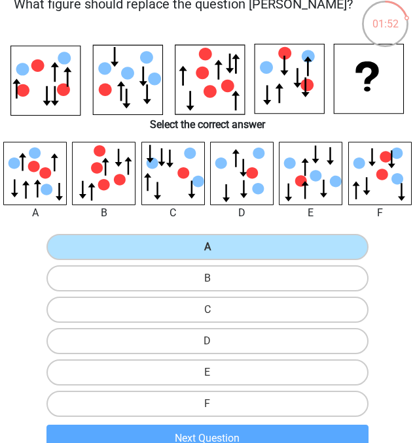
scroll to position [50, 0]
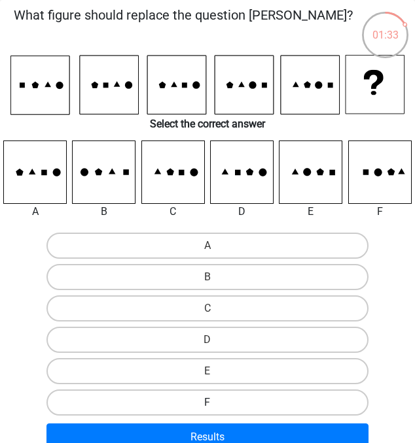
click at [245, 393] on label "F" at bounding box center [207, 403] width 322 height 26
click at [216, 403] on input "F" at bounding box center [211, 407] width 9 height 9
radio input "true"
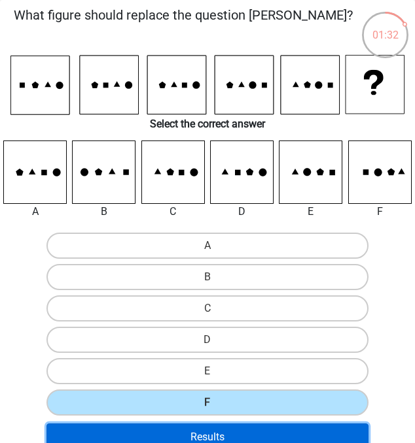
click at [257, 436] on button "Results" at bounding box center [207, 437] width 322 height 27
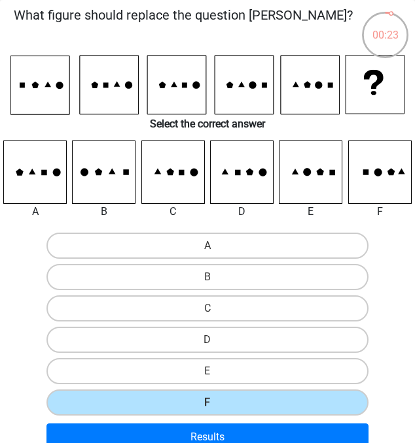
scroll to position [0, 0]
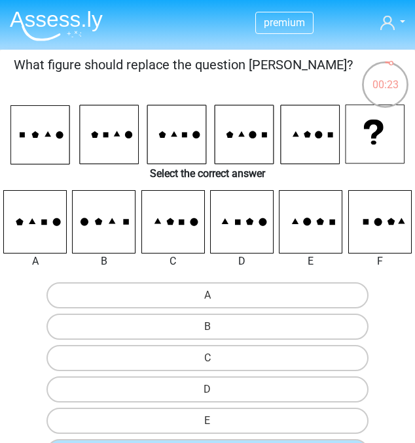
click at [78, 27] on img at bounding box center [56, 25] width 93 height 31
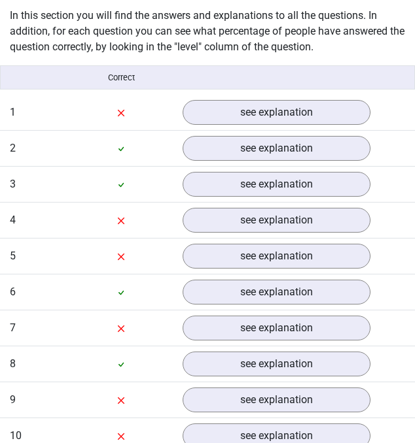
scroll to position [1028, 0]
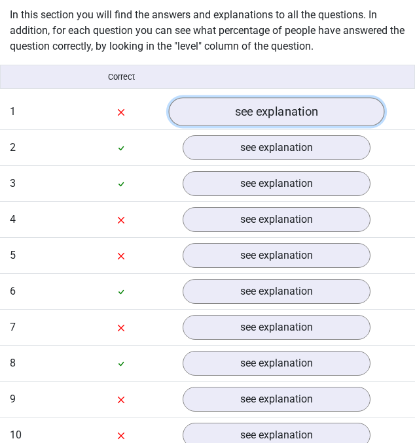
click at [230, 118] on link "see explanation" at bounding box center [277, 111] width 216 height 29
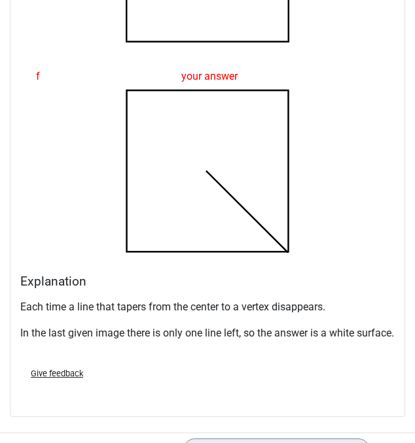
scroll to position [2473, 0]
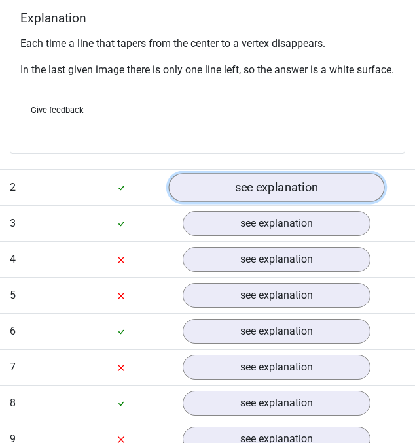
click at [242, 202] on link "see explanation" at bounding box center [277, 187] width 216 height 29
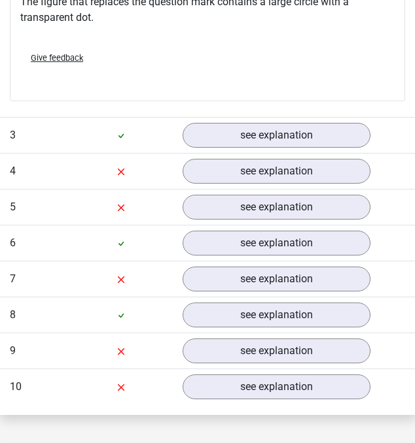
scroll to position [4161, 0]
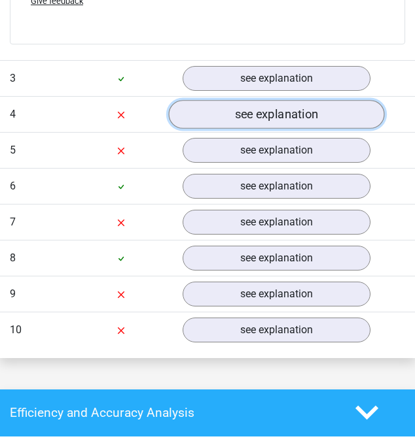
click at [238, 124] on link "see explanation" at bounding box center [277, 114] width 216 height 29
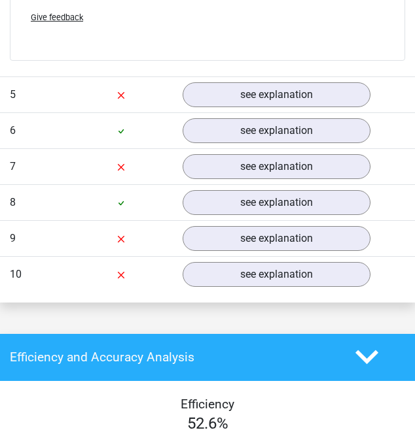
scroll to position [5755, 0]
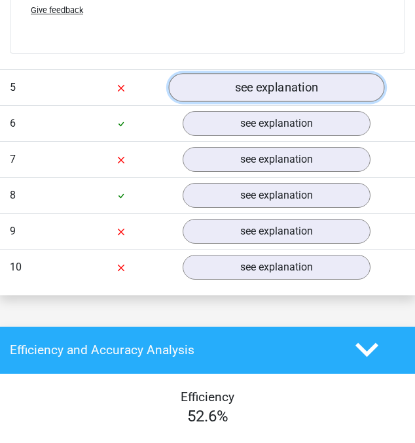
click at [232, 102] on link "see explanation" at bounding box center [277, 87] width 216 height 29
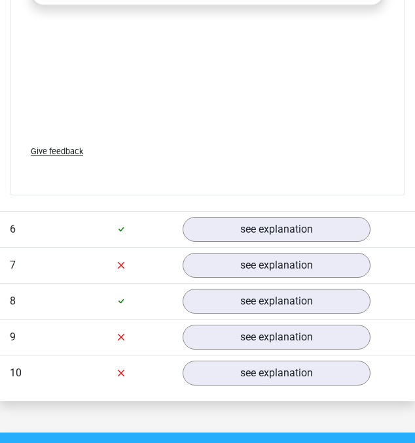
scroll to position [7626, 0]
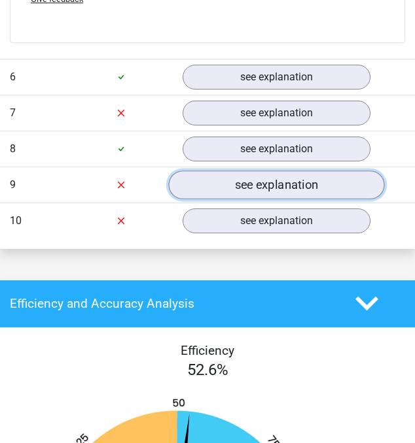
click at [235, 196] on link "see explanation" at bounding box center [277, 185] width 216 height 29
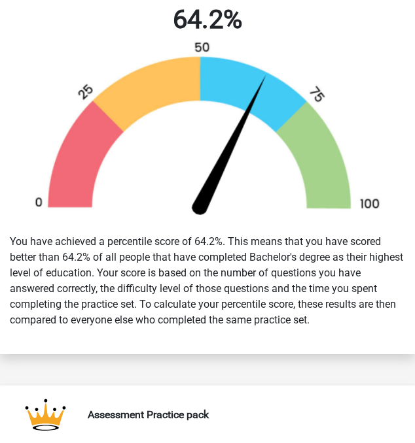
scroll to position [0, 0]
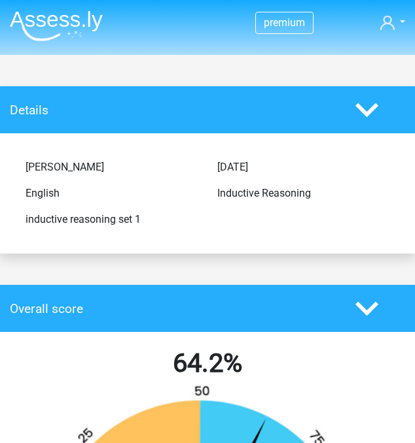
click at [230, 201] on div "Inductive Reasoning" at bounding box center [303, 194] width 192 height 16
copy div "Inductive Reasoning"
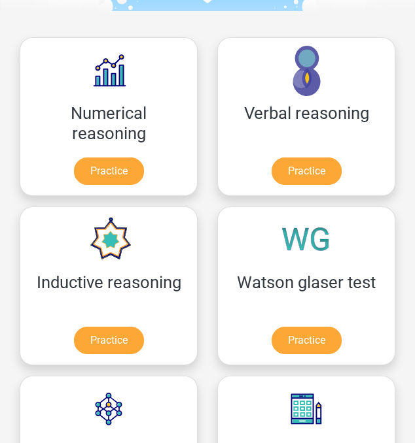
scroll to position [2, 0]
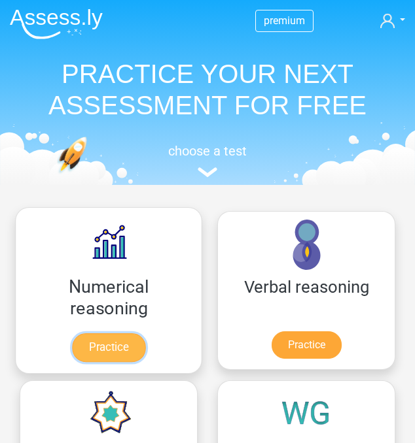
click at [99, 351] on link "Practice" at bounding box center [108, 348] width 73 height 29
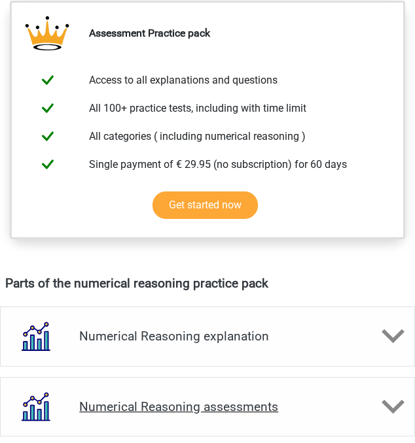
scroll to position [162, 0]
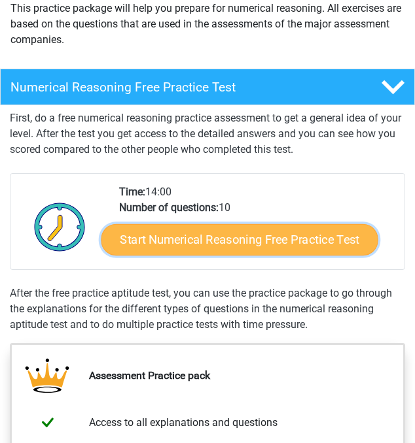
click at [195, 251] on link "Start Numerical Reasoning Free Practice Test" at bounding box center [239, 239] width 277 height 31
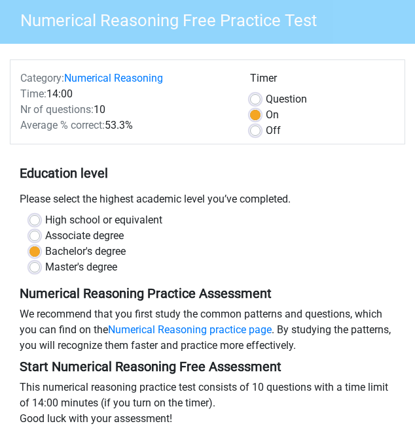
scroll to position [449, 0]
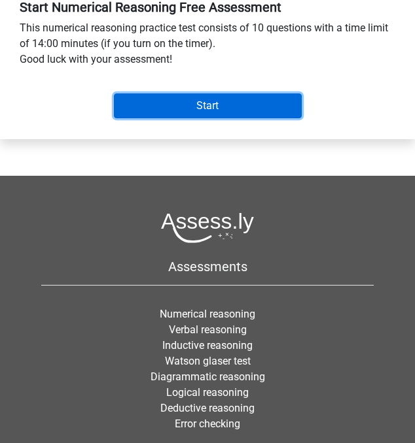
click at [212, 103] on input "Start" at bounding box center [208, 106] width 188 height 25
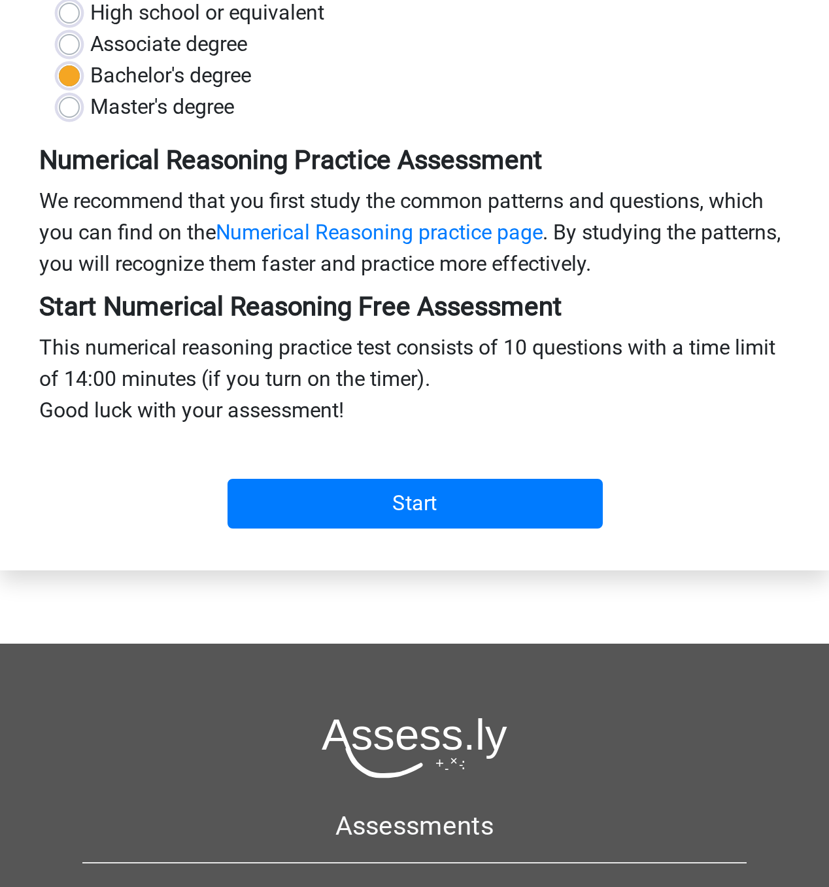
scroll to position [147, 0]
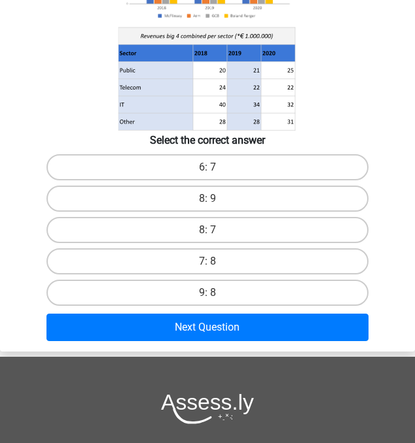
scroll to position [187, 0]
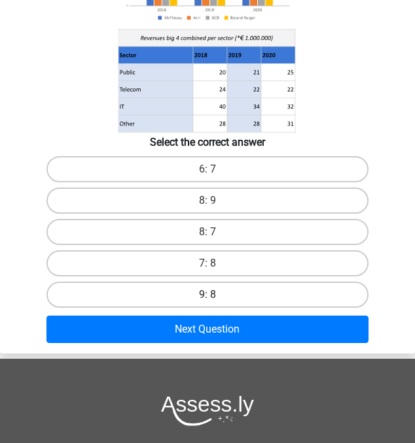
click at [232, 294] on label "9: 8" at bounding box center [207, 295] width 322 height 26
click at [216, 295] on input "9: 8" at bounding box center [211, 299] width 9 height 9
radio input "true"
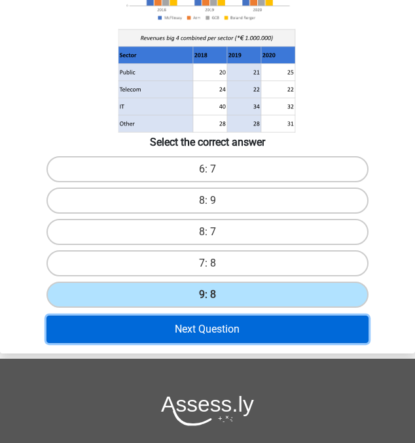
click at [234, 330] on button "Next Question" at bounding box center [207, 329] width 322 height 27
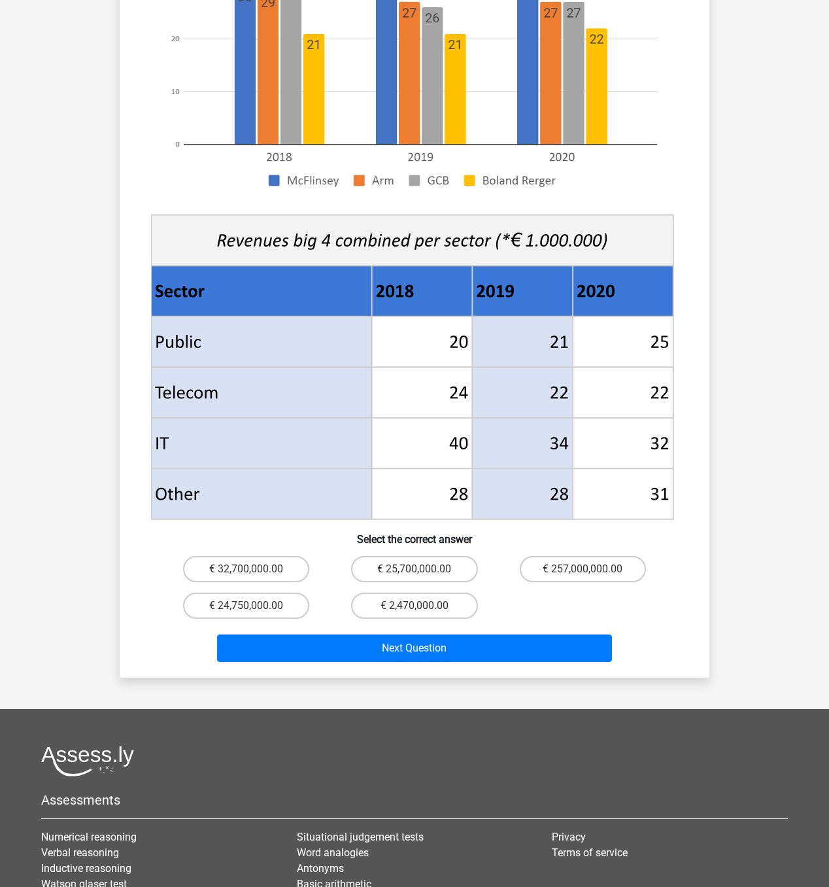
scroll to position [455, 0]
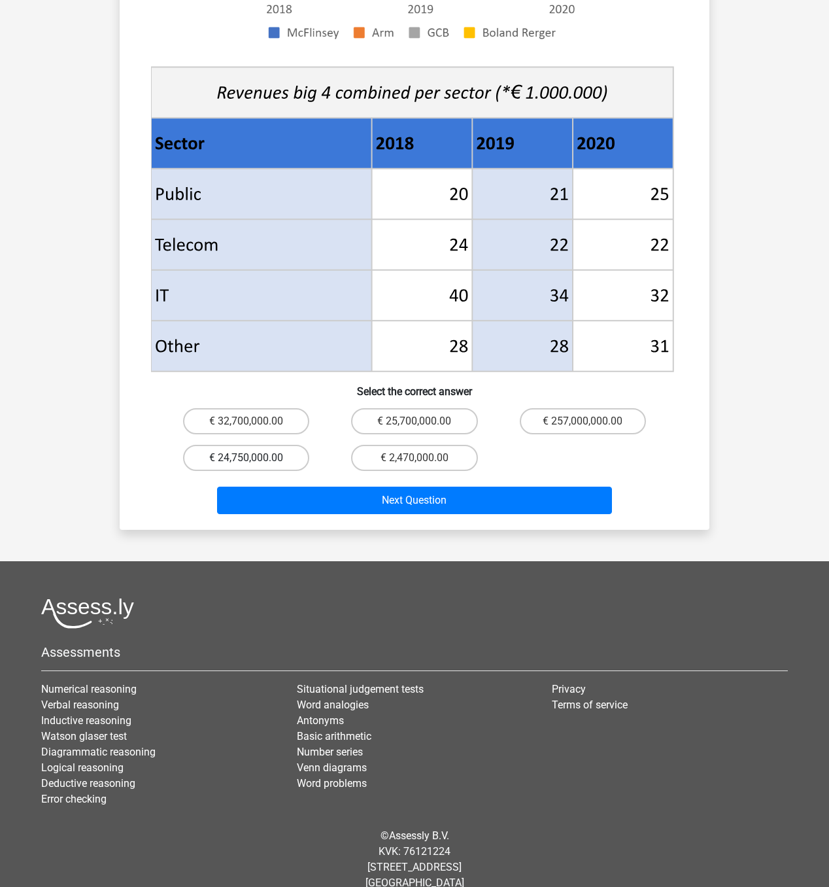
click at [259, 443] on label "€ 24,750,000.00" at bounding box center [246, 458] width 126 height 26
click at [255, 443] on input "€ 24,750,000.00" at bounding box center [251, 462] width 9 height 9
radio input "true"
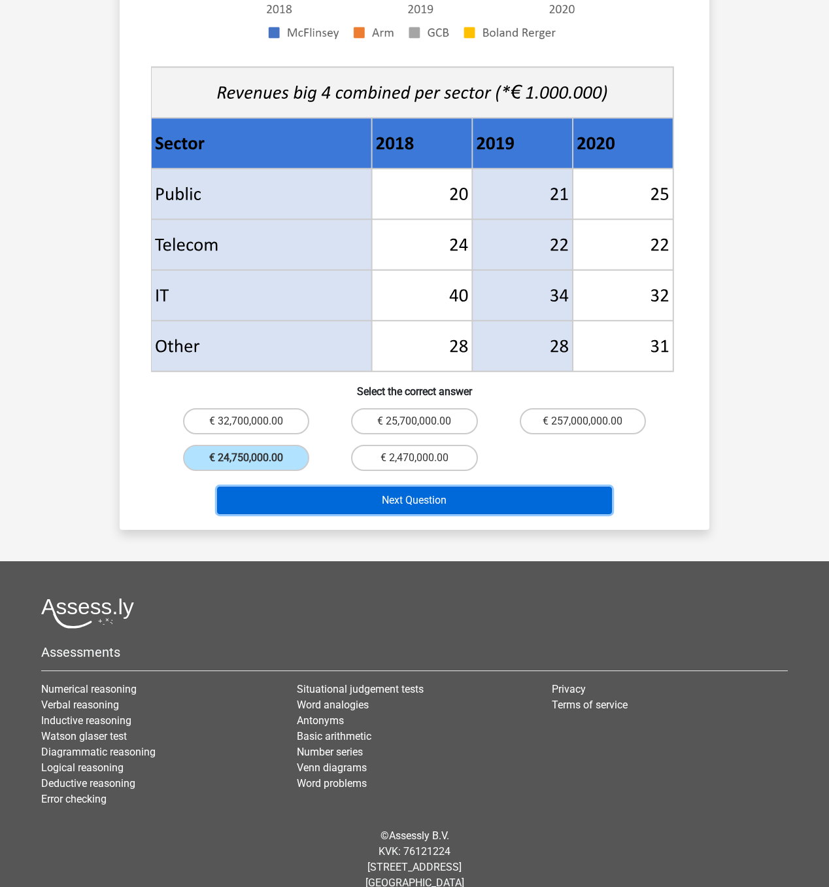
click at [360, 443] on button "Next Question" at bounding box center [415, 500] width 396 height 27
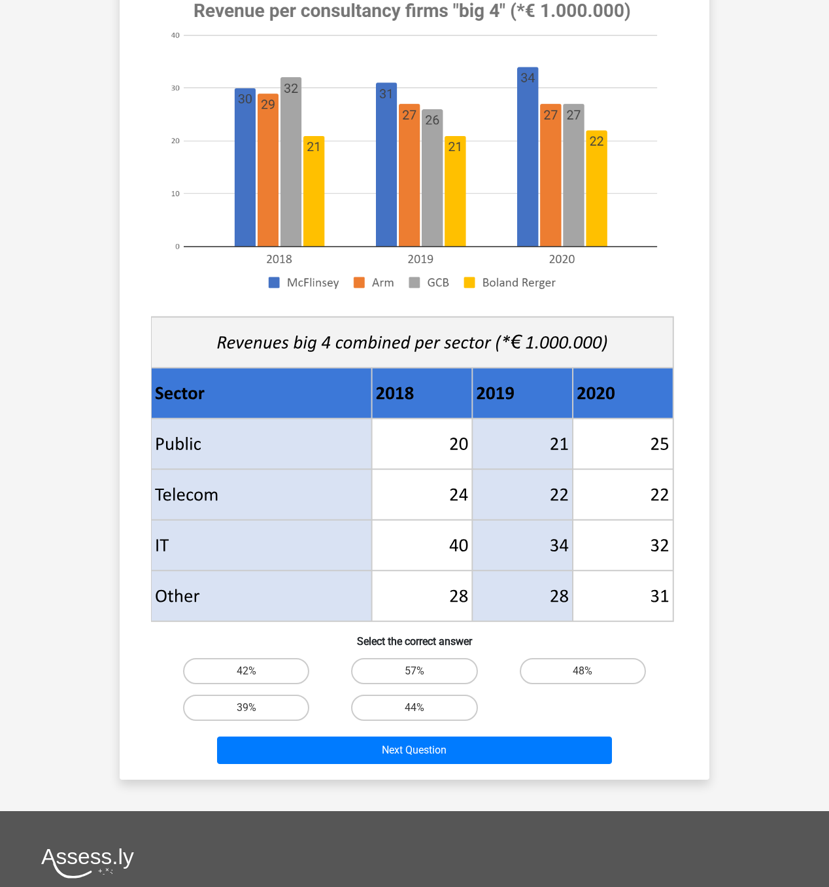
scroll to position [164, 0]
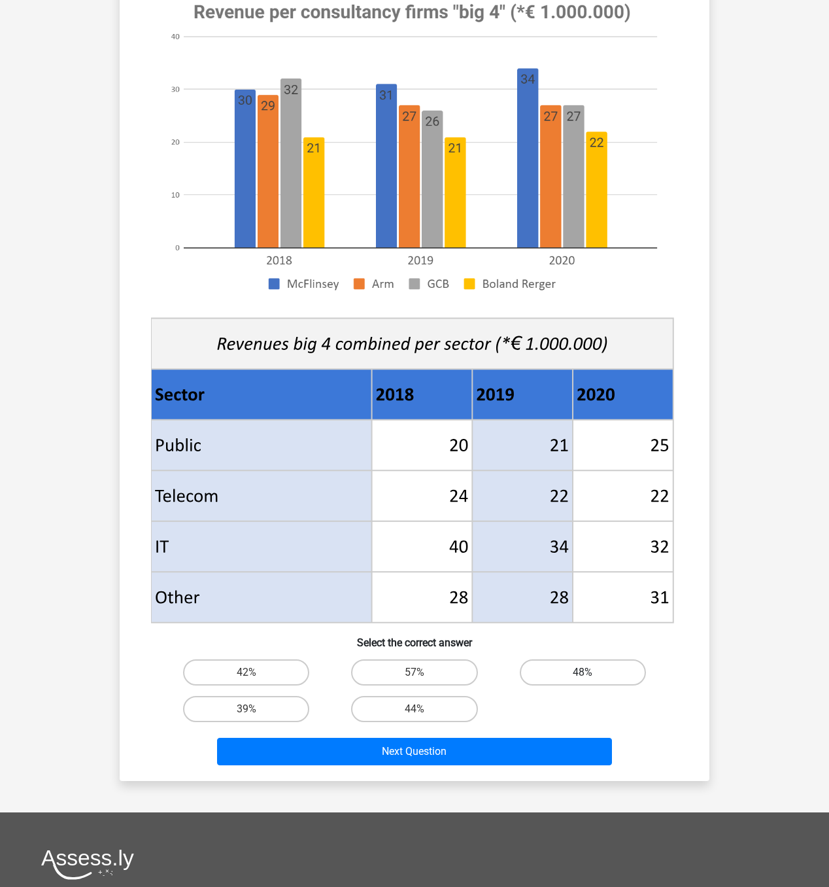
click at [414, 443] on label "48%" at bounding box center [583, 672] width 126 height 26
click at [414, 443] on input "48%" at bounding box center [587, 676] width 9 height 9
radio input "true"
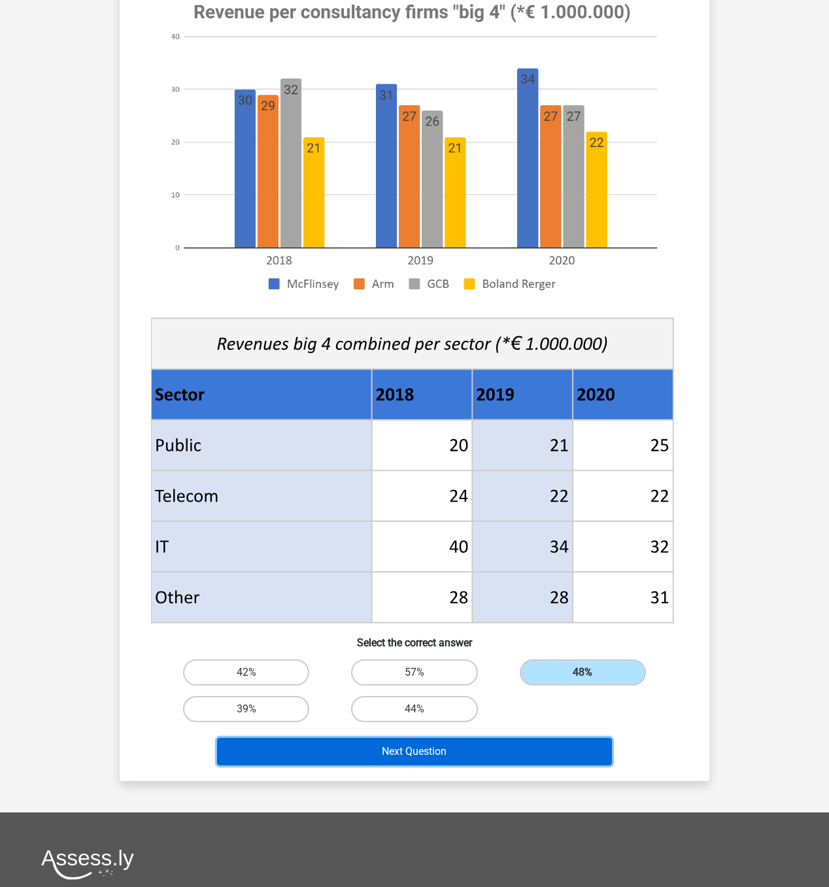
click at [414, 443] on button "Next Question" at bounding box center [415, 751] width 396 height 27
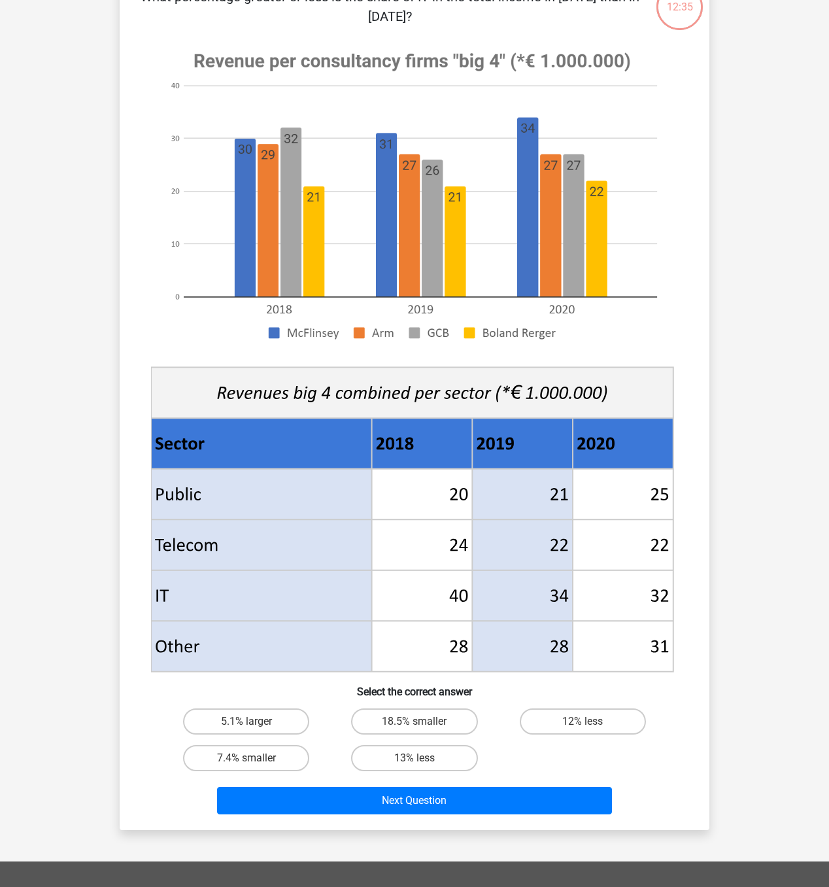
scroll to position [107, 0]
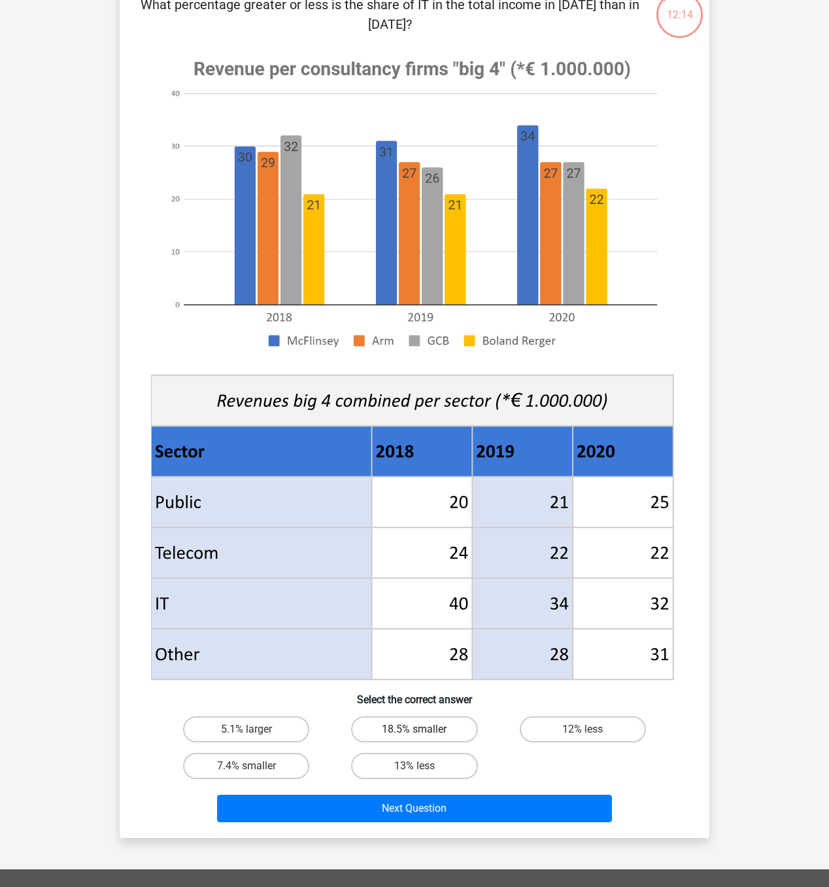
click at [413, 443] on label "18.5% smaller" at bounding box center [414, 729] width 126 height 26
click at [414, 443] on input "18.5% smaller" at bounding box center [419, 733] width 9 height 9
radio input "true"
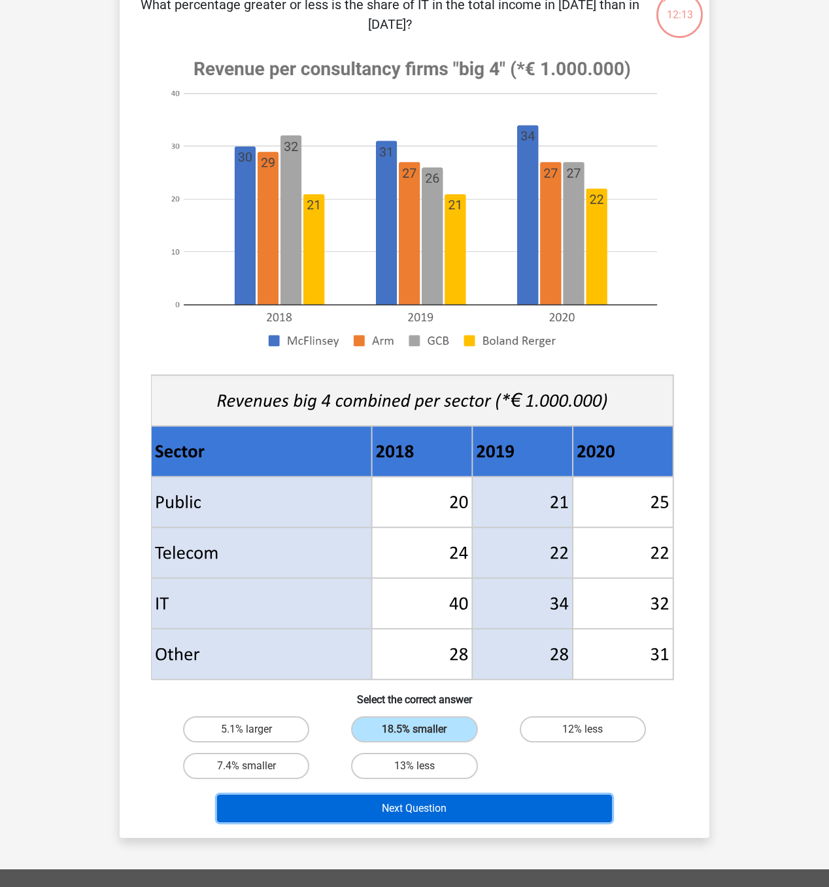
click at [414, 443] on button "Next Question" at bounding box center [415, 808] width 396 height 27
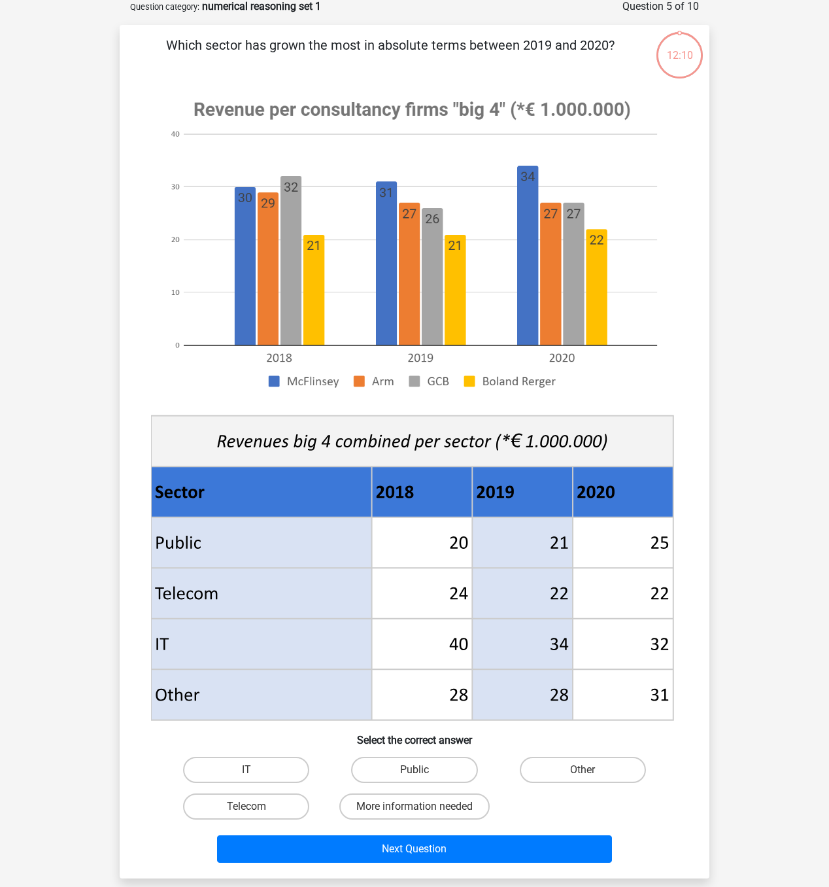
scroll to position [65, 0]
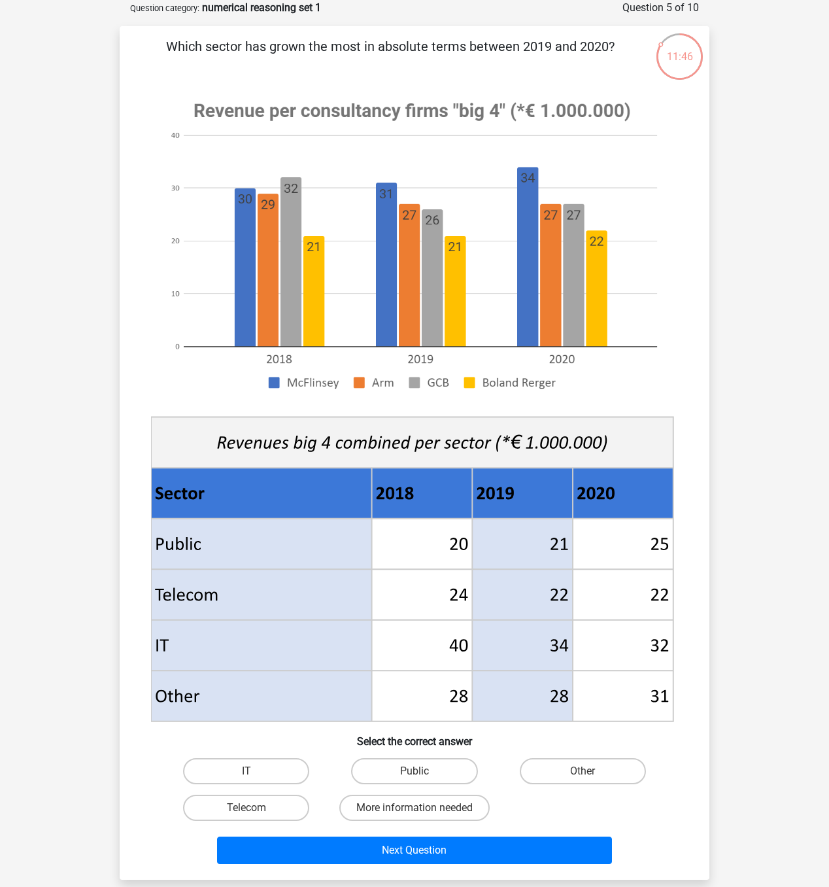
click at [414, 443] on input "Public" at bounding box center [419, 775] width 9 height 9
radio input "true"
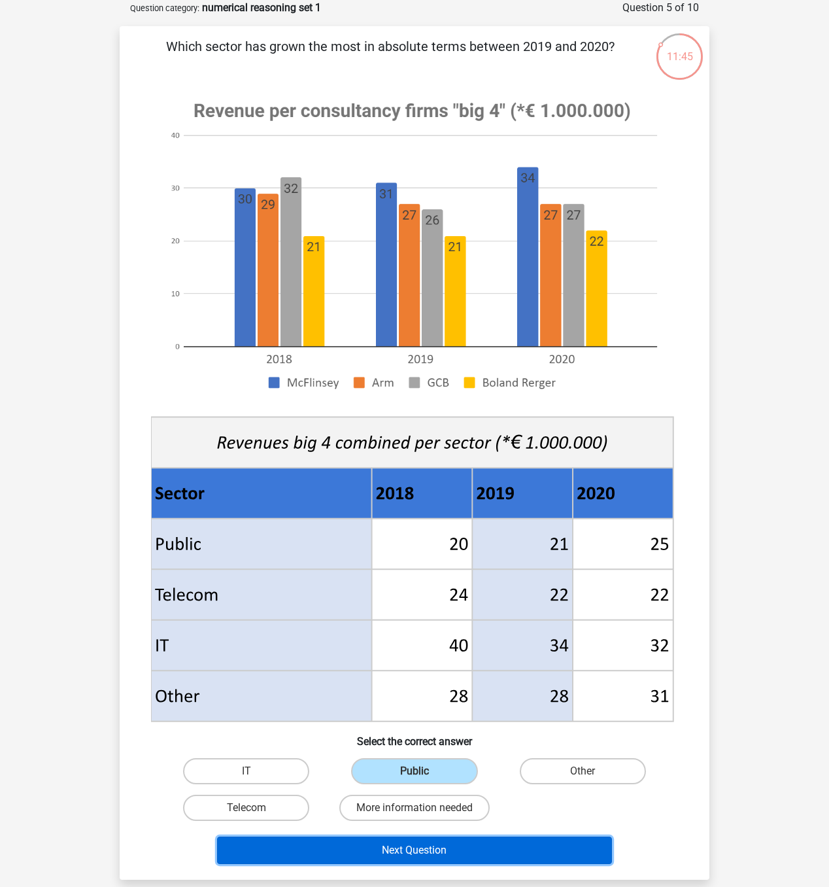
click at [414, 443] on button "Next Question" at bounding box center [415, 850] width 396 height 27
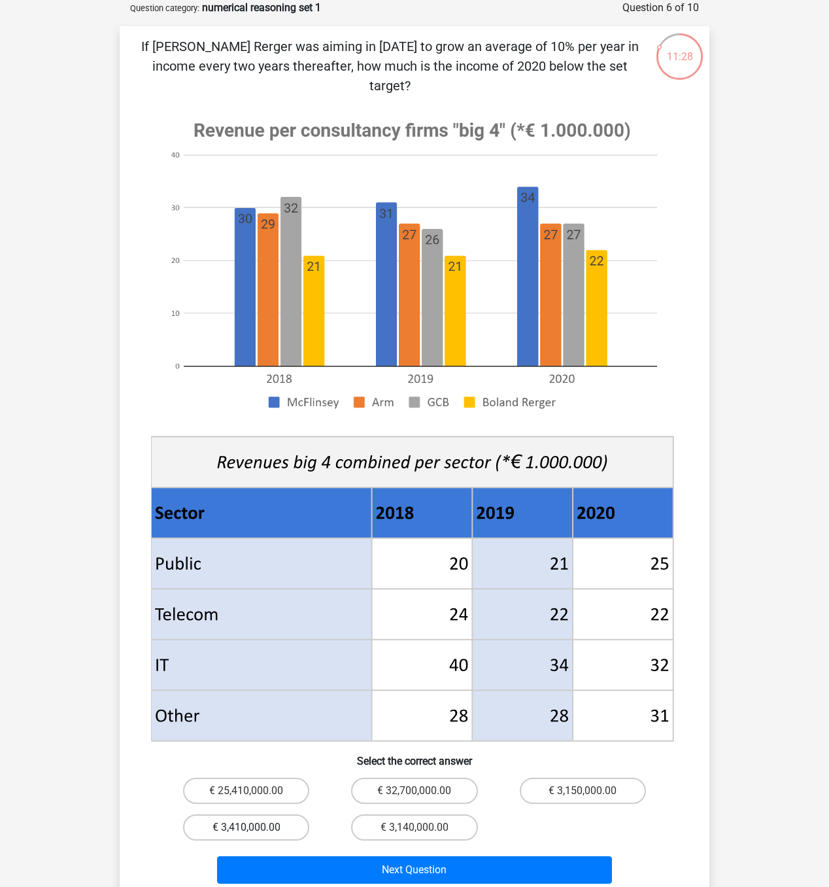
click at [232, 443] on label "€ 3,410,000.00" at bounding box center [246, 827] width 126 height 26
click at [247, 443] on input "€ 3,410,000.00" at bounding box center [251, 831] width 9 height 9
radio input "true"
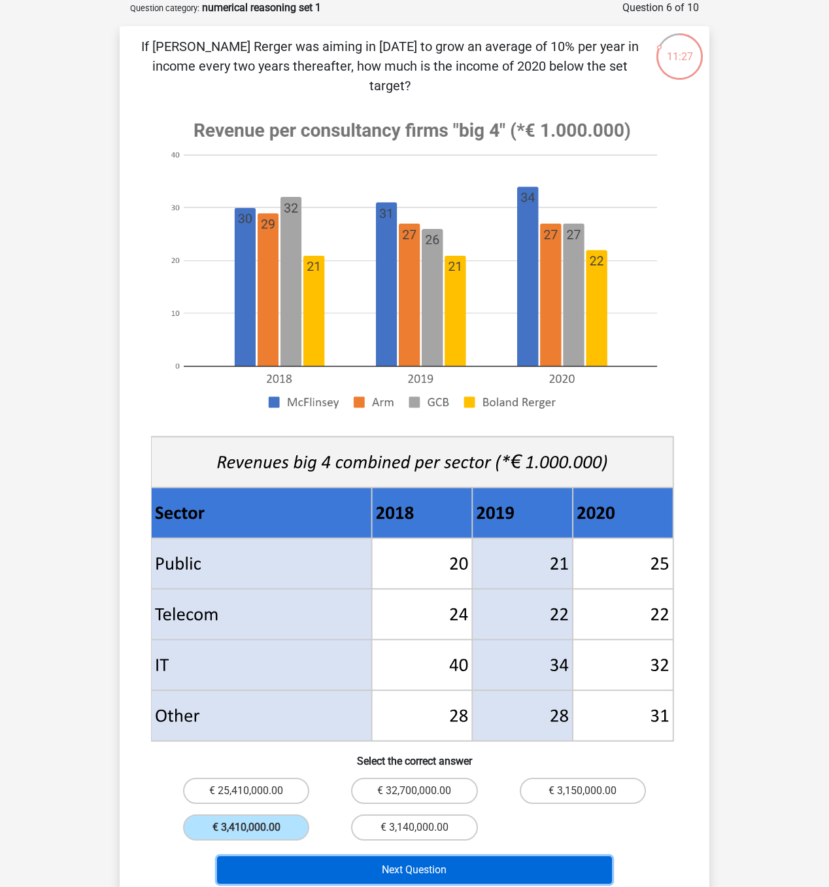
click at [296, 443] on button "Next Question" at bounding box center [415, 869] width 396 height 27
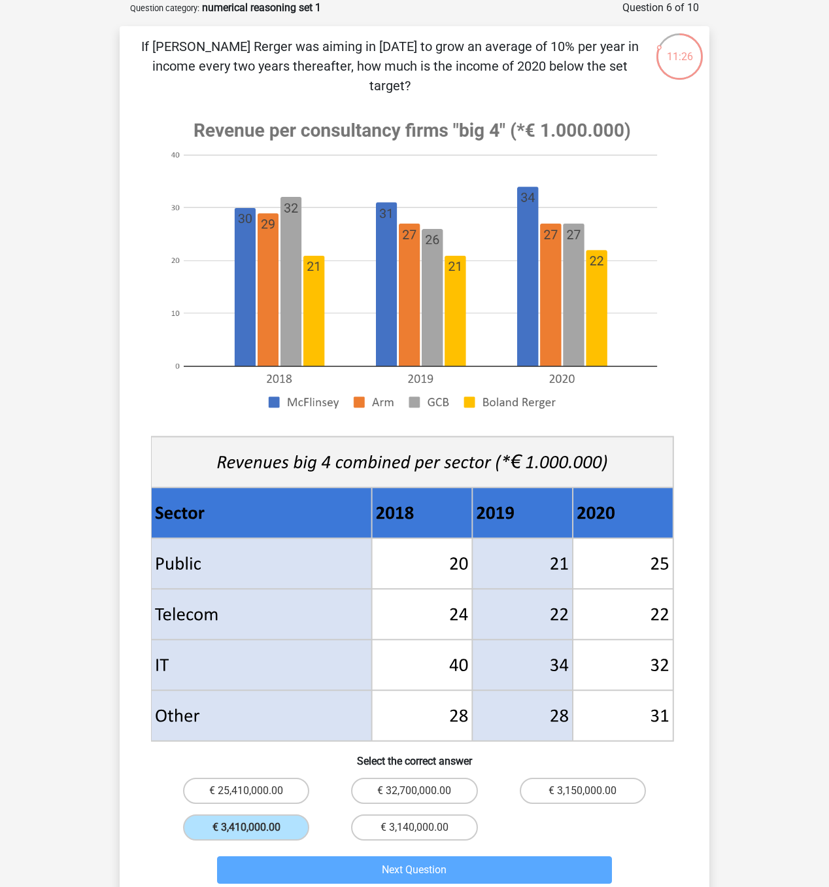
scroll to position [0, 0]
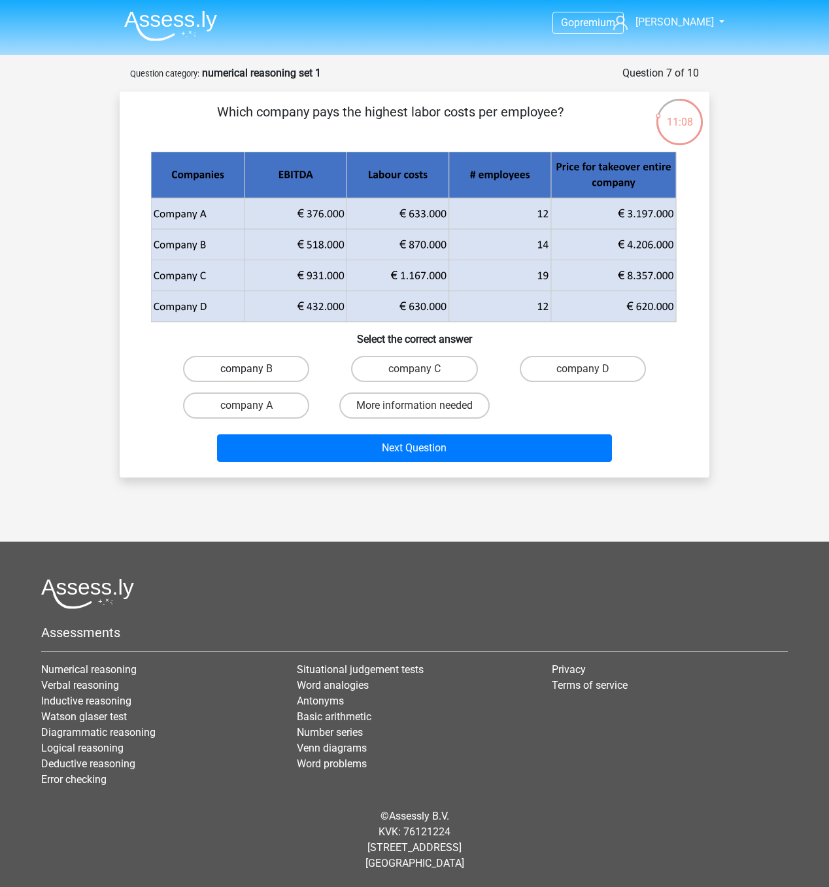
click at [305, 377] on label "company B" at bounding box center [246, 369] width 126 height 26
click at [255, 377] on input "company B" at bounding box center [251, 373] width 9 height 9
radio input "true"
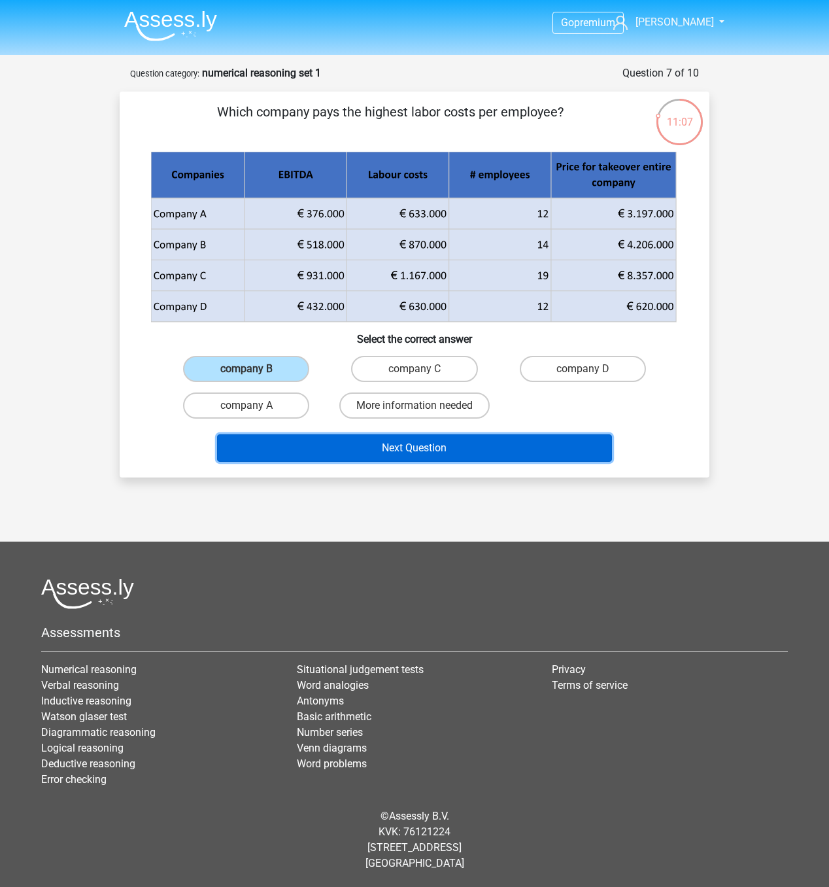
click at [310, 443] on button "Next Question" at bounding box center [415, 447] width 396 height 27
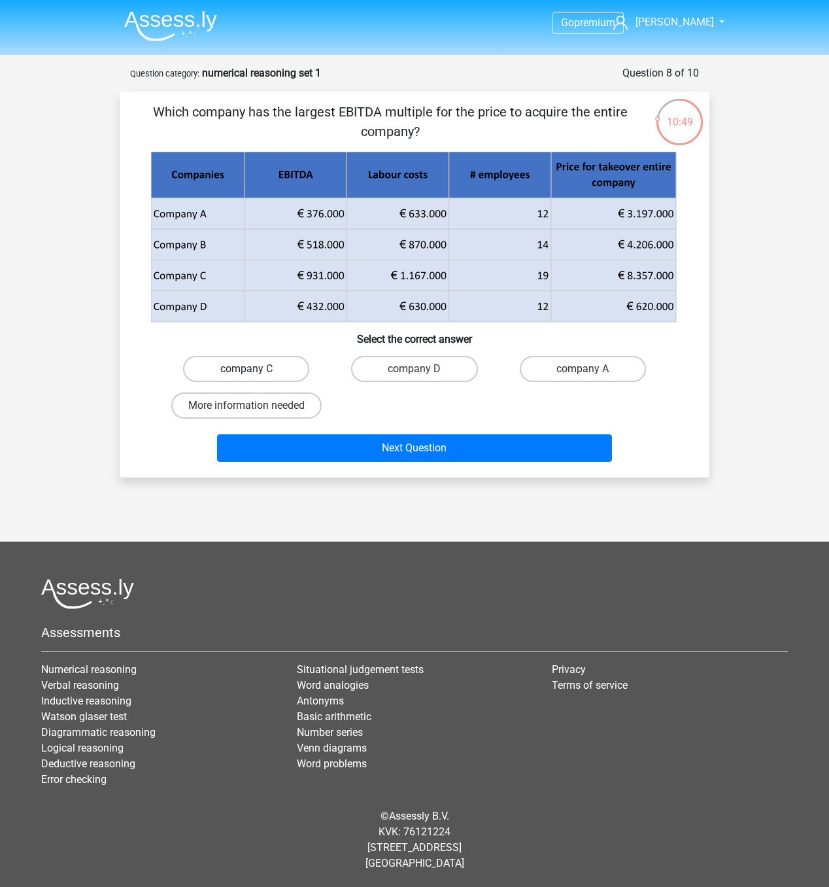
click at [281, 372] on label "company C" at bounding box center [246, 369] width 126 height 26
click at [255, 372] on input "company C" at bounding box center [251, 373] width 9 height 9
radio input "true"
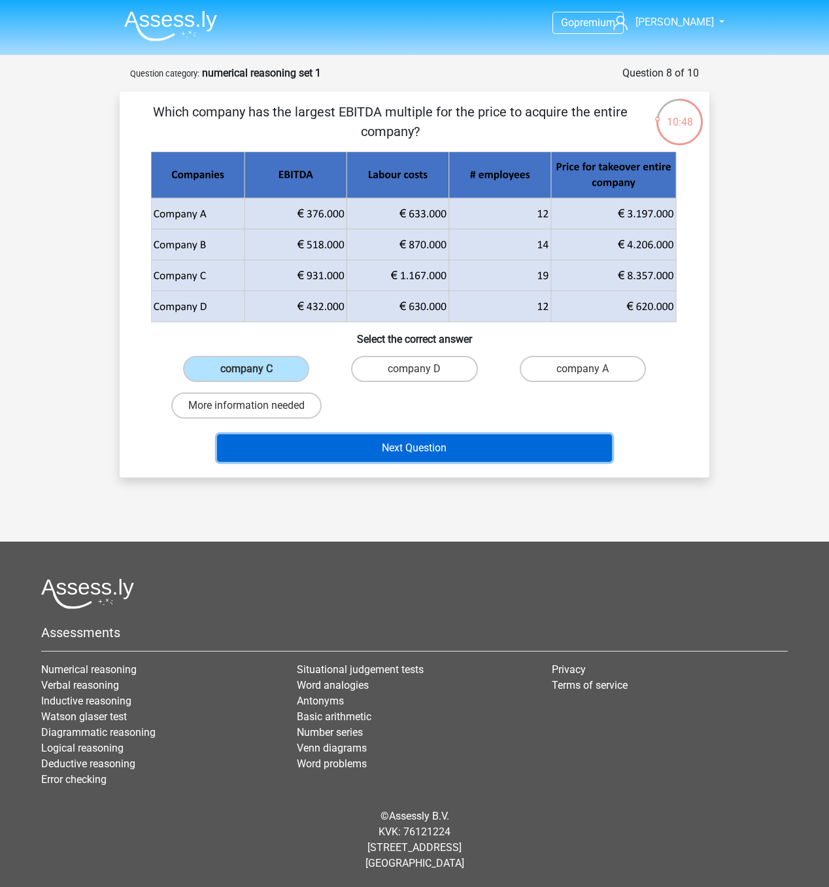
click at [344, 443] on button "Next Question" at bounding box center [415, 447] width 396 height 27
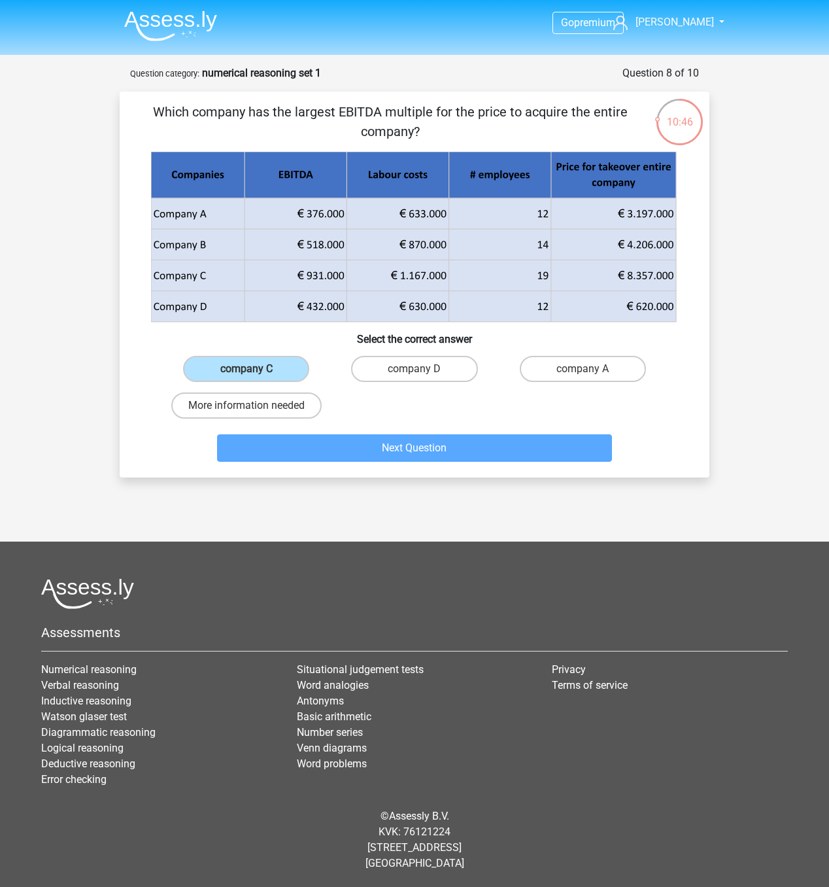
scroll to position [7, 0]
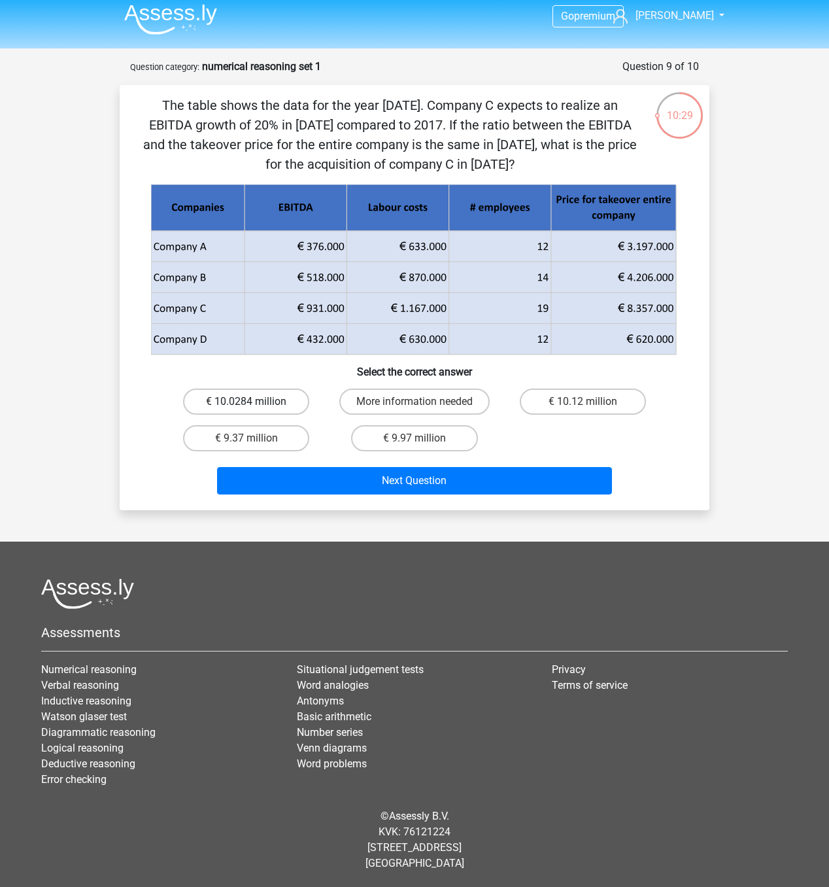
click at [285, 404] on label "€ 10.0284 million" at bounding box center [246, 402] width 126 height 26
click at [255, 404] on input "€ 10.0284 million" at bounding box center [251, 406] width 9 height 9
radio input "true"
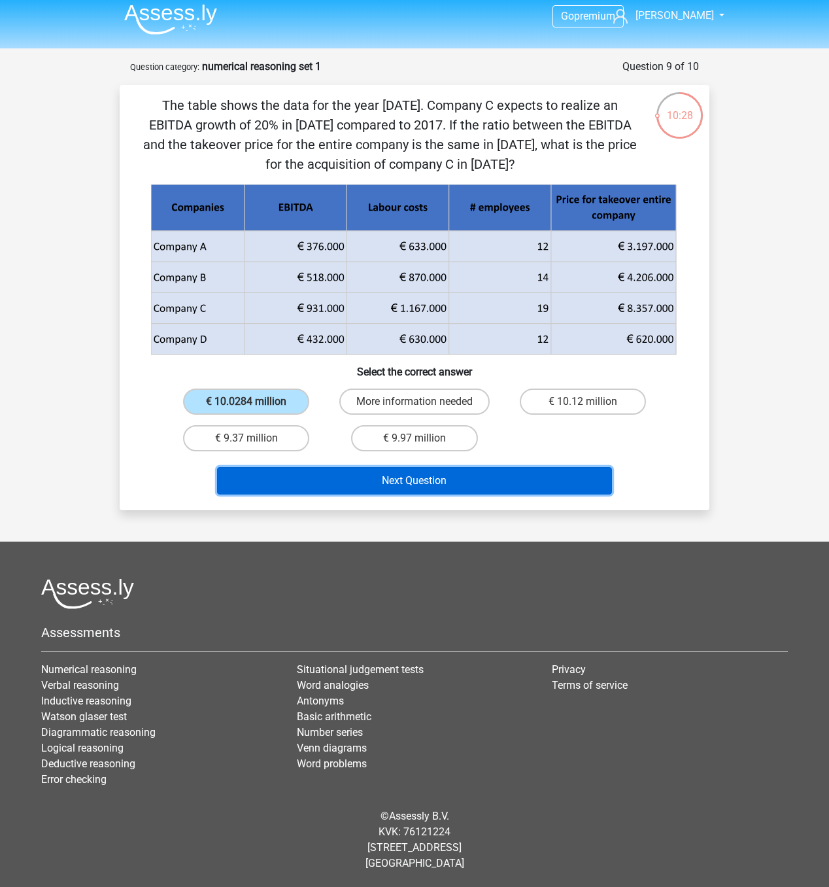
click at [350, 443] on button "Next Question" at bounding box center [415, 480] width 396 height 27
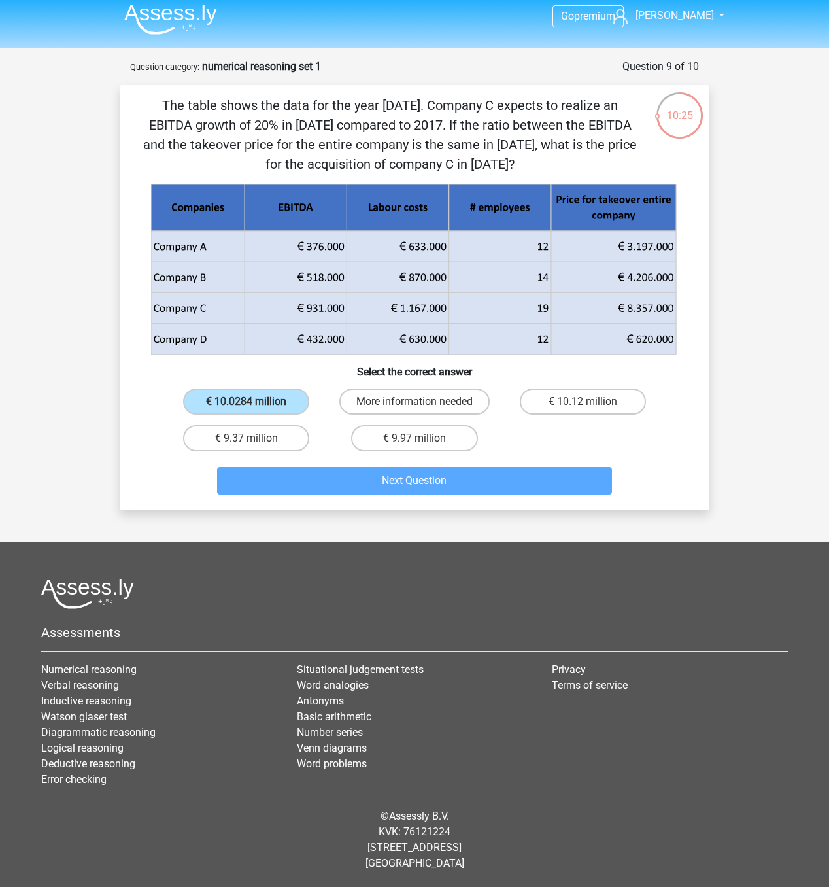
scroll to position [0, 0]
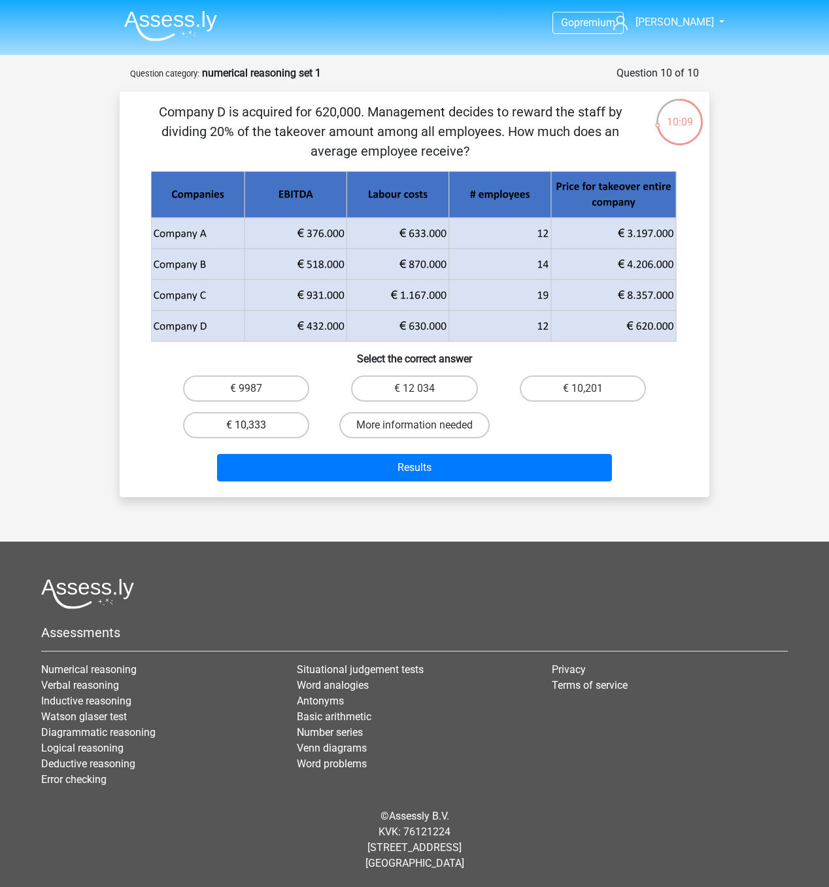
click at [266, 425] on label "€ 10,333" at bounding box center [246, 425] width 126 height 26
click at [255, 425] on input "€ 10,333" at bounding box center [251, 429] width 9 height 9
radio input "true"
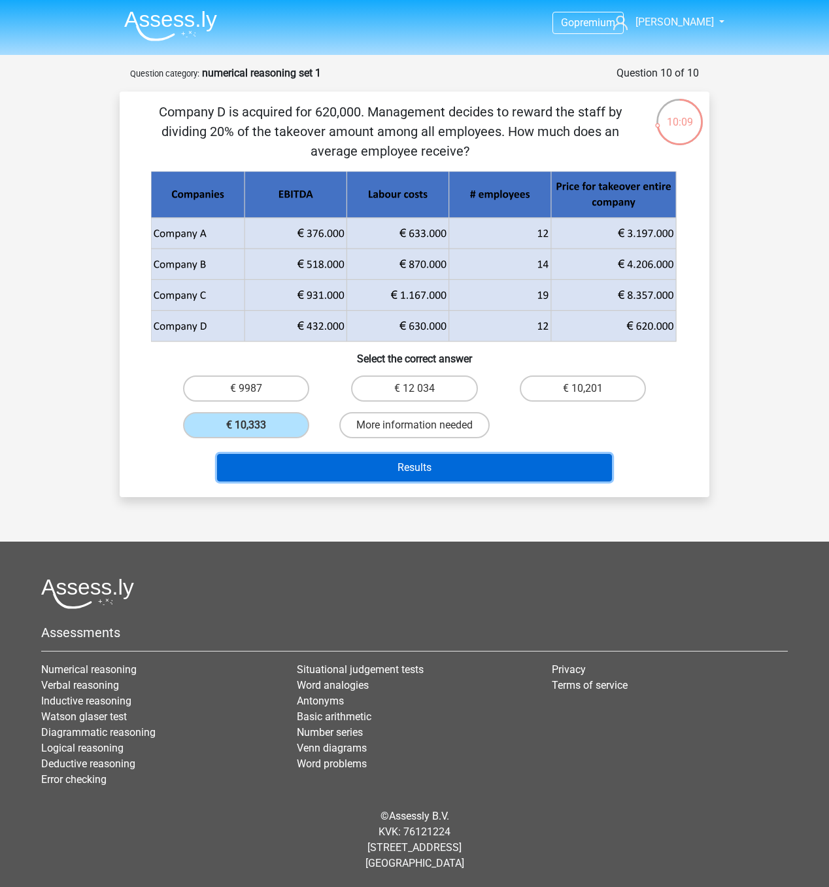
click at [291, 443] on button "Results" at bounding box center [415, 467] width 396 height 27
